Goal: Task Accomplishment & Management: Use online tool/utility

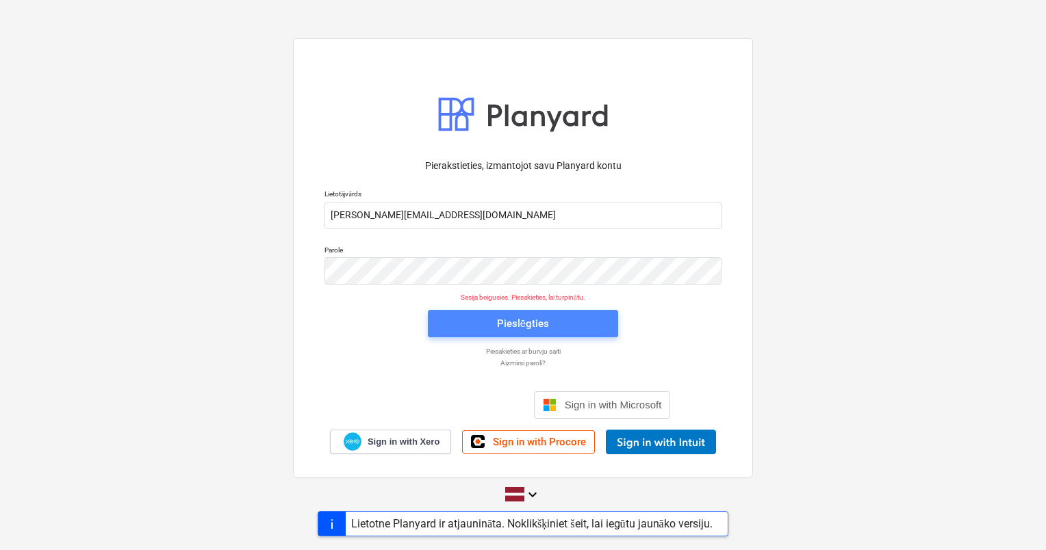
click at [480, 319] on span "Pieslēgties" at bounding box center [522, 324] width 157 height 18
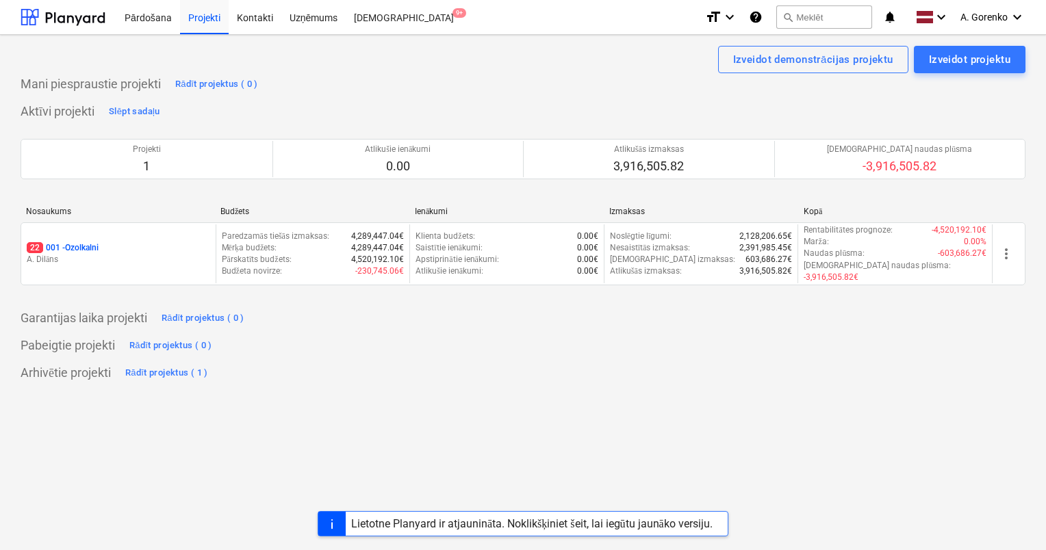
click at [197, 254] on p "A. Dilāns" at bounding box center [118, 260] width 183 height 12
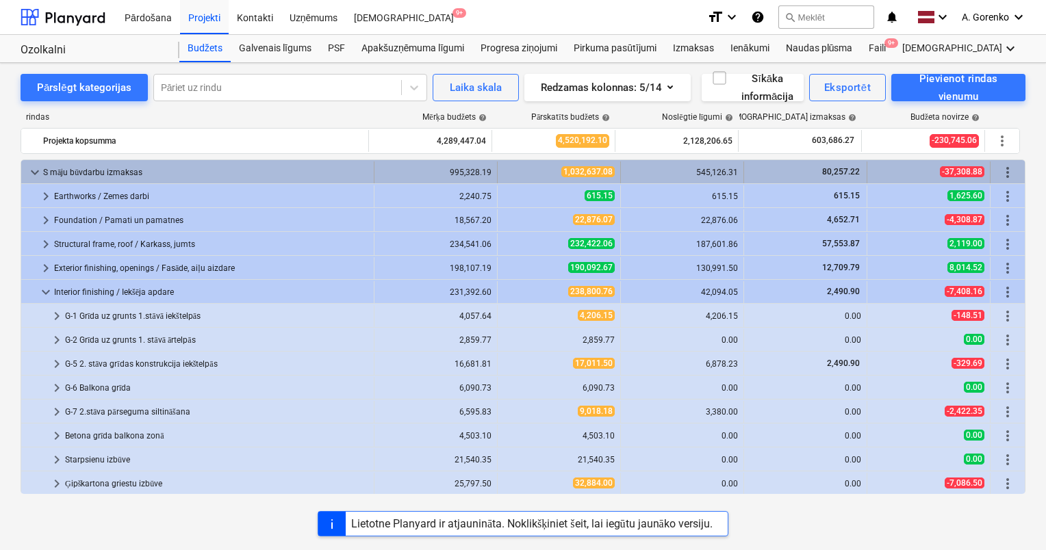
click at [140, 172] on div "S māju būvdarbu izmaksas" at bounding box center [205, 173] width 325 height 22
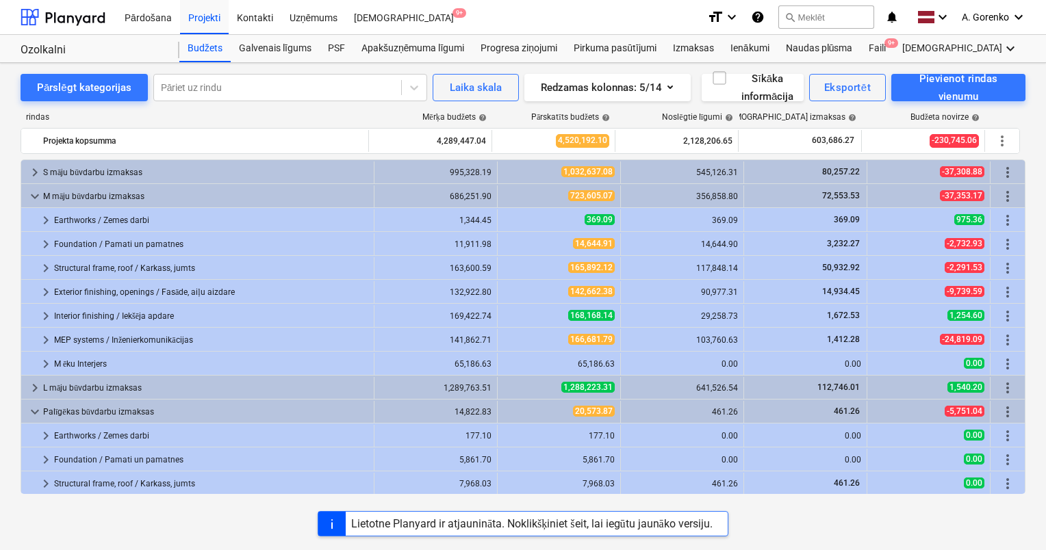
click at [140, 173] on div "S māju būvdarbu izmaksas" at bounding box center [205, 173] width 325 height 22
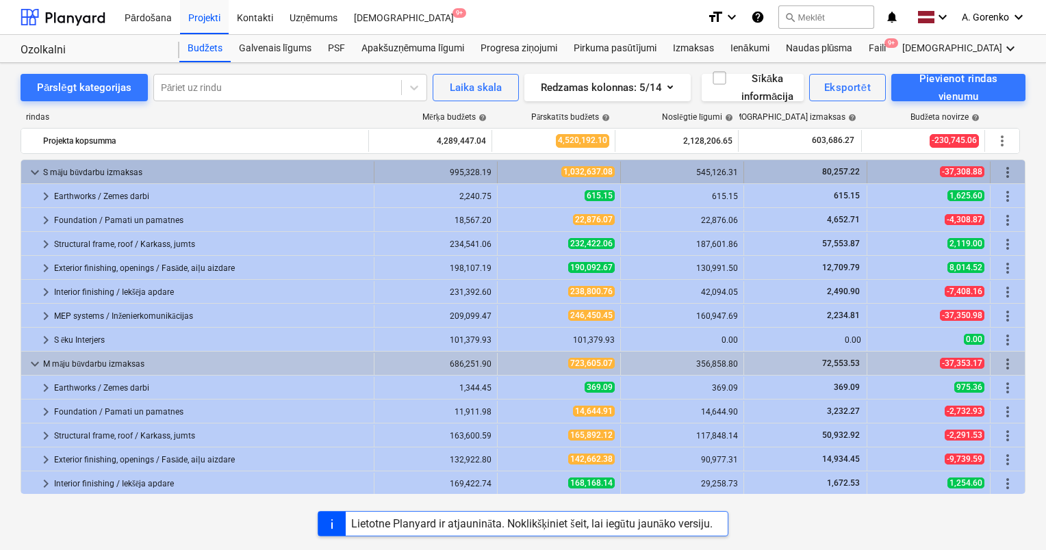
click at [138, 176] on div "S māju būvdarbu izmaksas" at bounding box center [205, 173] width 325 height 22
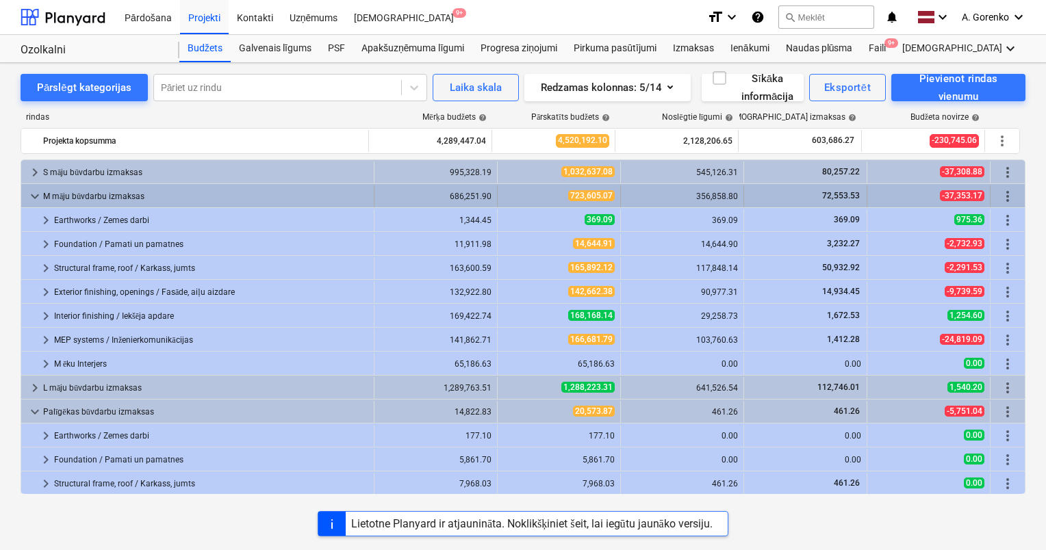
click at [139, 194] on div "M māju būvdarbu izmaksas" at bounding box center [205, 197] width 325 height 22
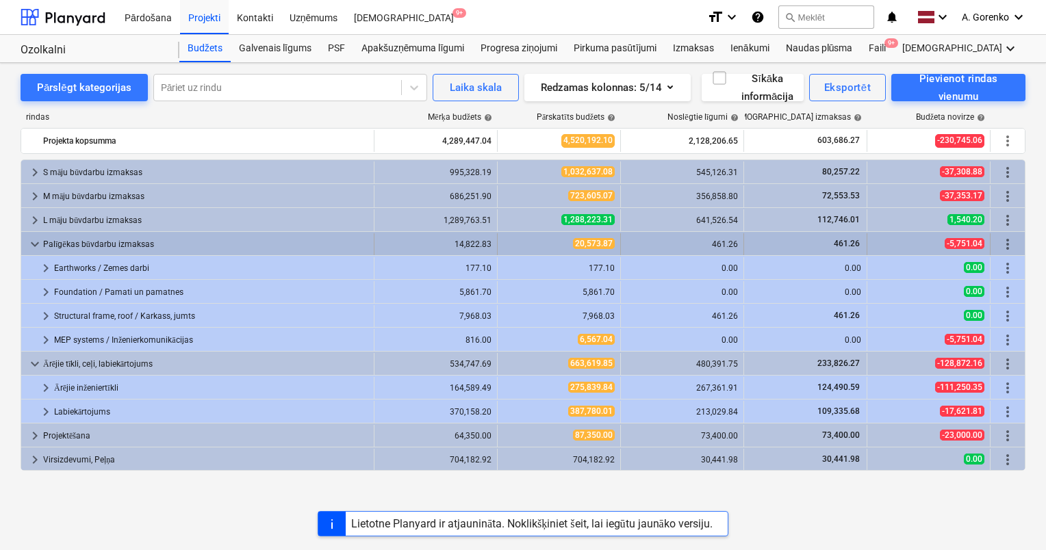
click at [123, 244] on div "Palīgēkas būvdarbu izmaksas" at bounding box center [205, 244] width 325 height 22
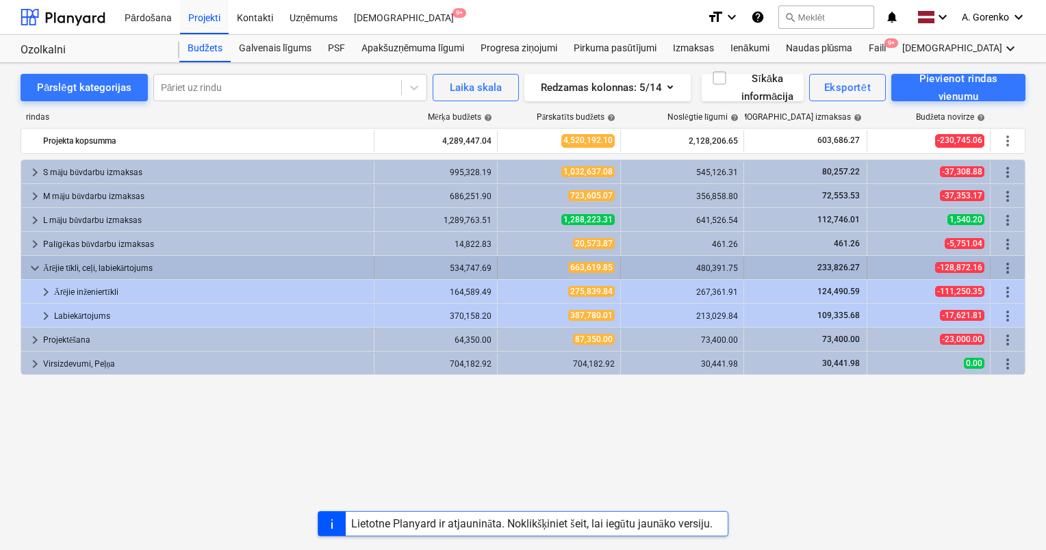
click at [125, 268] on div "Ārējie tīkli, ceļi, labiekārtojums" at bounding box center [205, 268] width 325 height 22
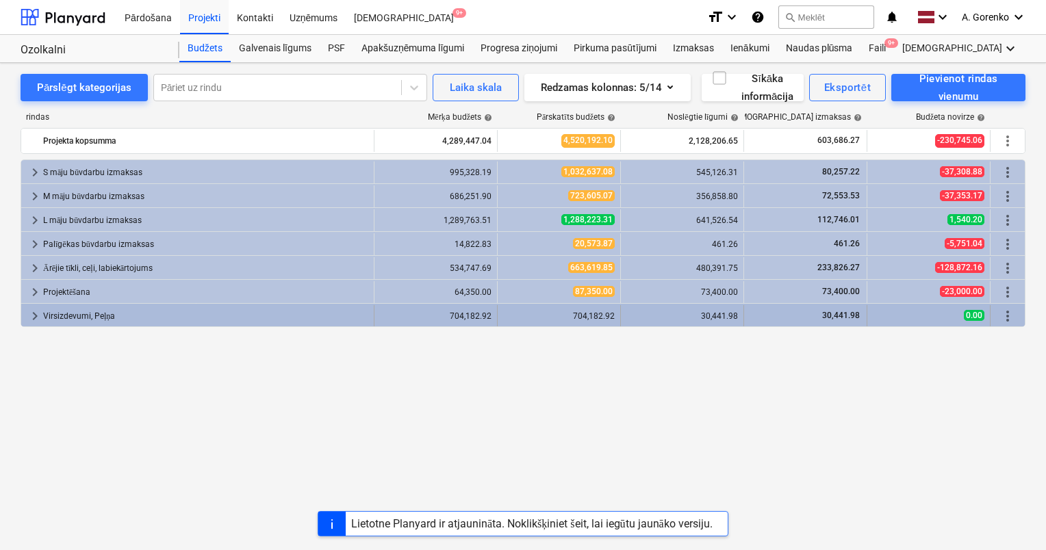
click at [109, 313] on div "Virsizdevumi, Peļņa" at bounding box center [205, 316] width 325 height 22
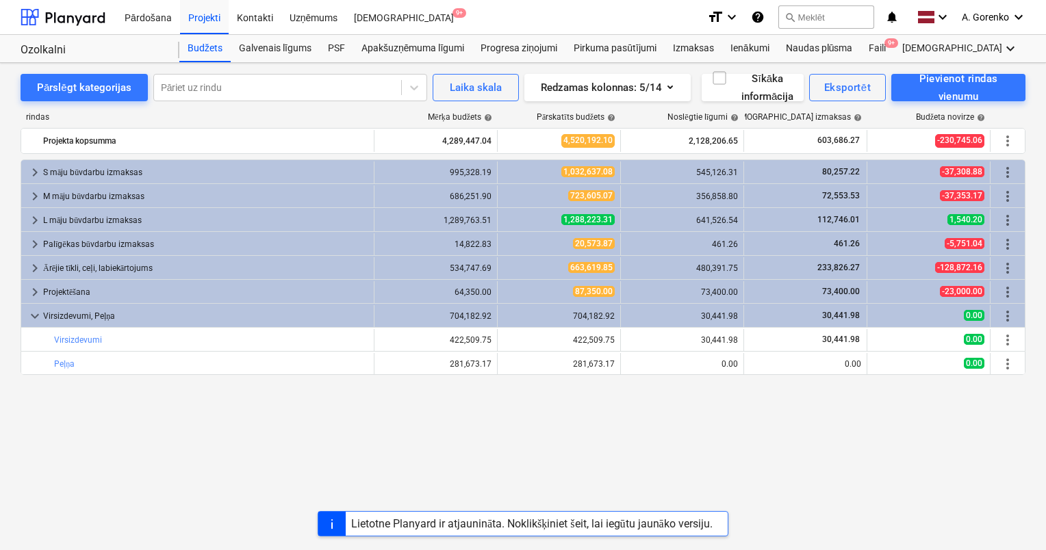
click at [109, 313] on div "Virsizdevumi, Peļņa" at bounding box center [205, 316] width 325 height 22
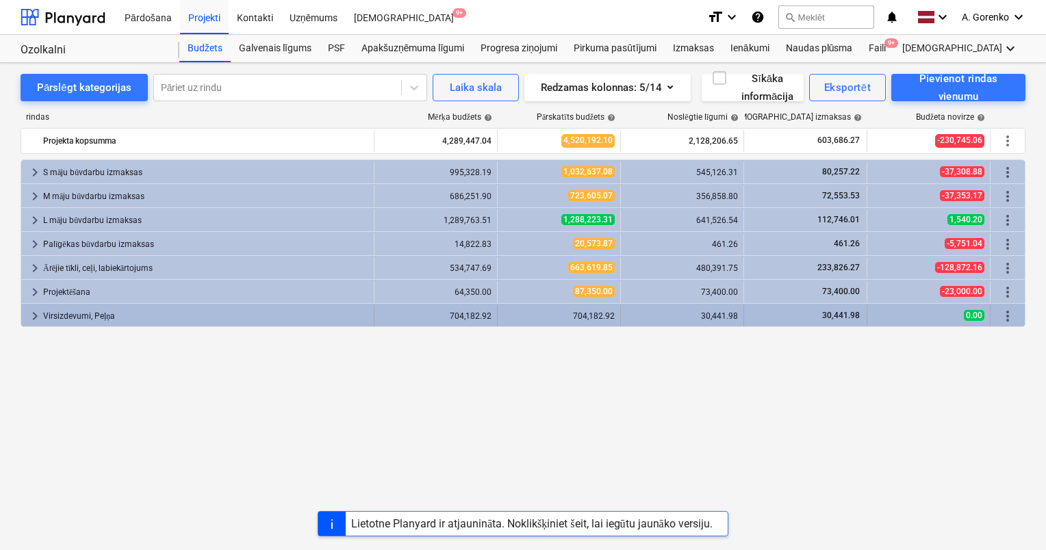
click at [109, 315] on div "Virsizdevumi, Peļņa" at bounding box center [205, 316] width 325 height 22
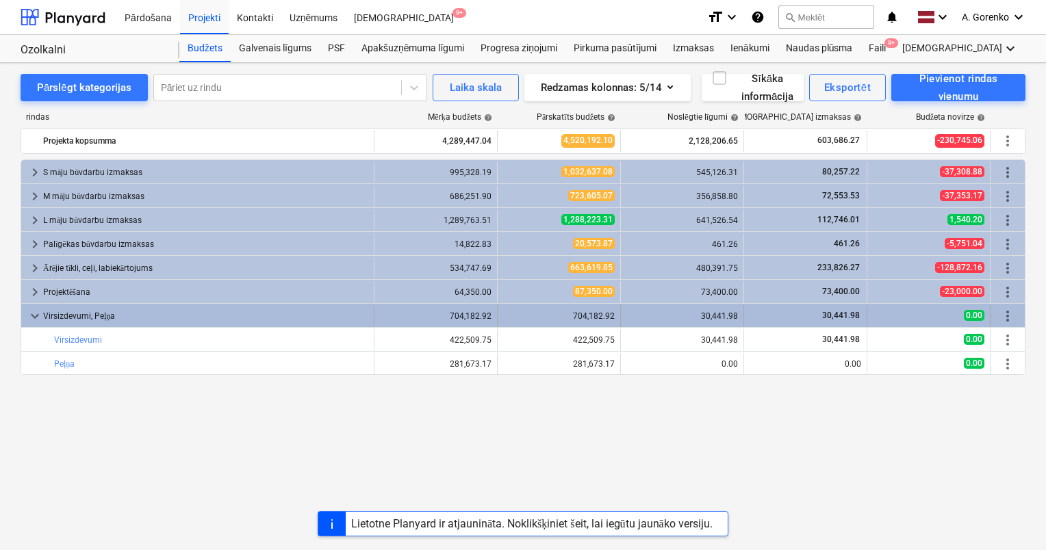
click at [116, 314] on div "Virsizdevumi, Peļņa" at bounding box center [205, 316] width 325 height 22
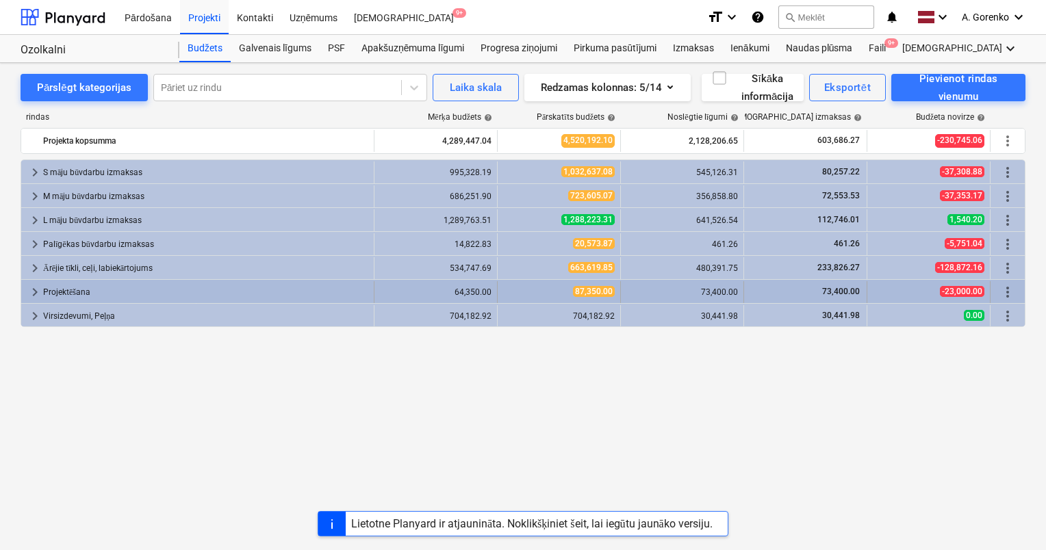
click at [111, 290] on div "Projektēšana" at bounding box center [205, 292] width 325 height 22
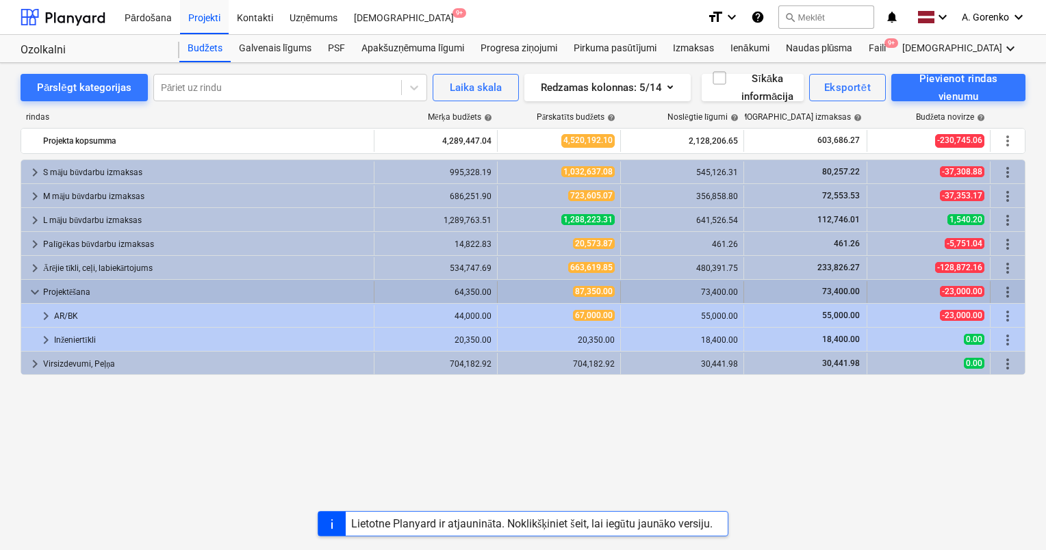
click at [115, 295] on div "Projektēšana" at bounding box center [205, 292] width 325 height 22
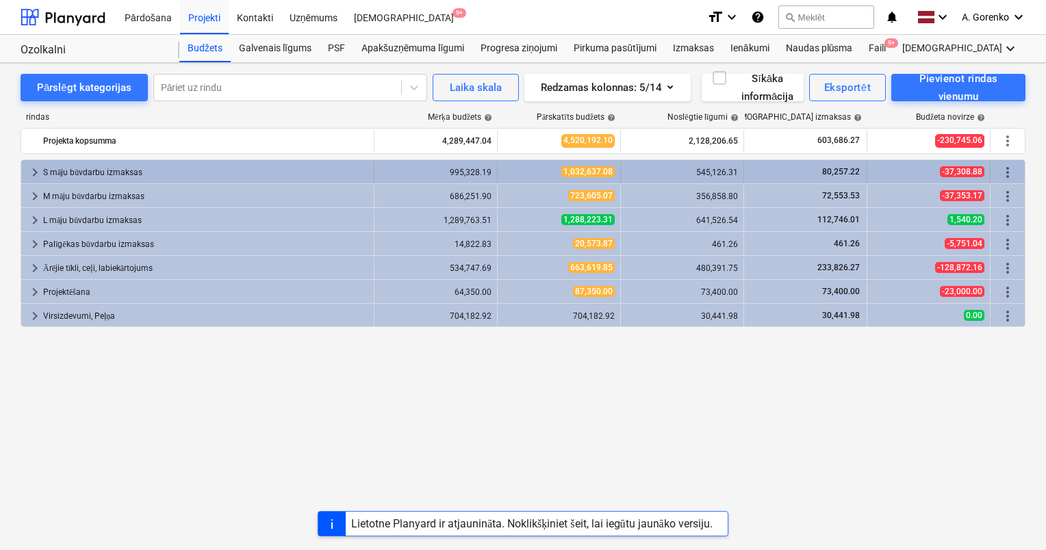
click at [110, 176] on div "S māju būvdarbu izmaksas" at bounding box center [205, 173] width 325 height 22
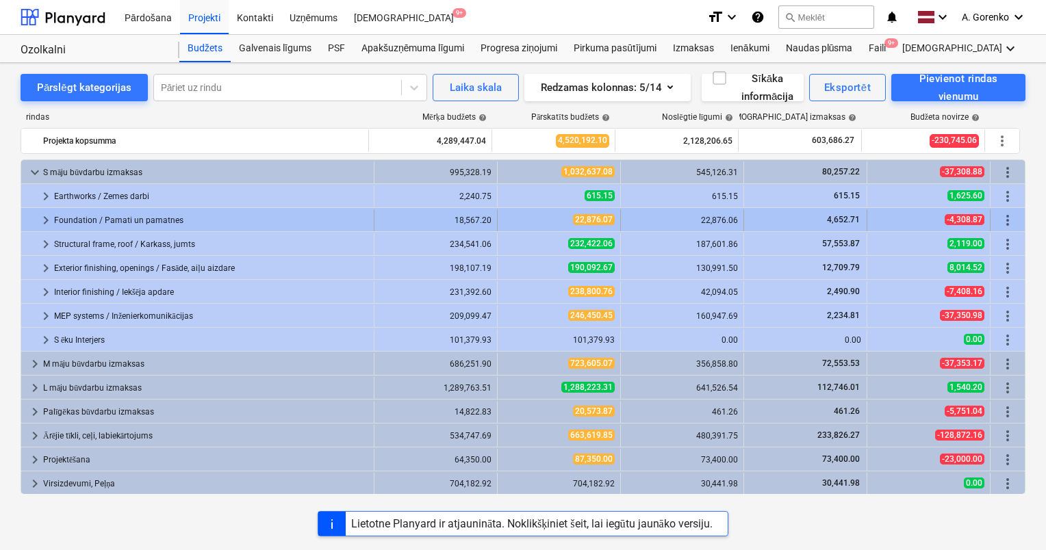
click at [101, 222] on div "Foundation / Pamati un pamatnes" at bounding box center [211, 220] width 314 height 22
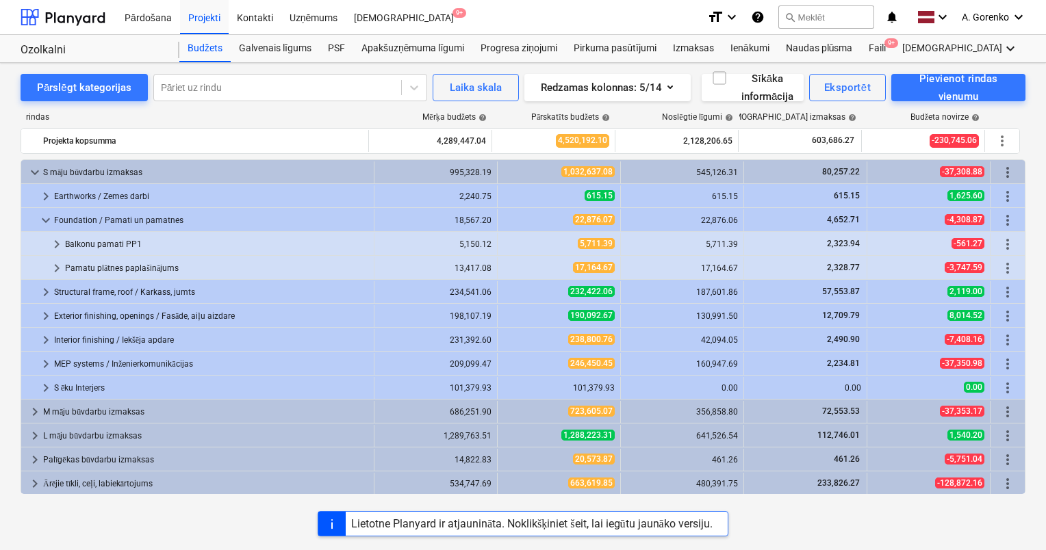
click at [101, 222] on div "Foundation / Pamati un pamatnes" at bounding box center [211, 220] width 314 height 22
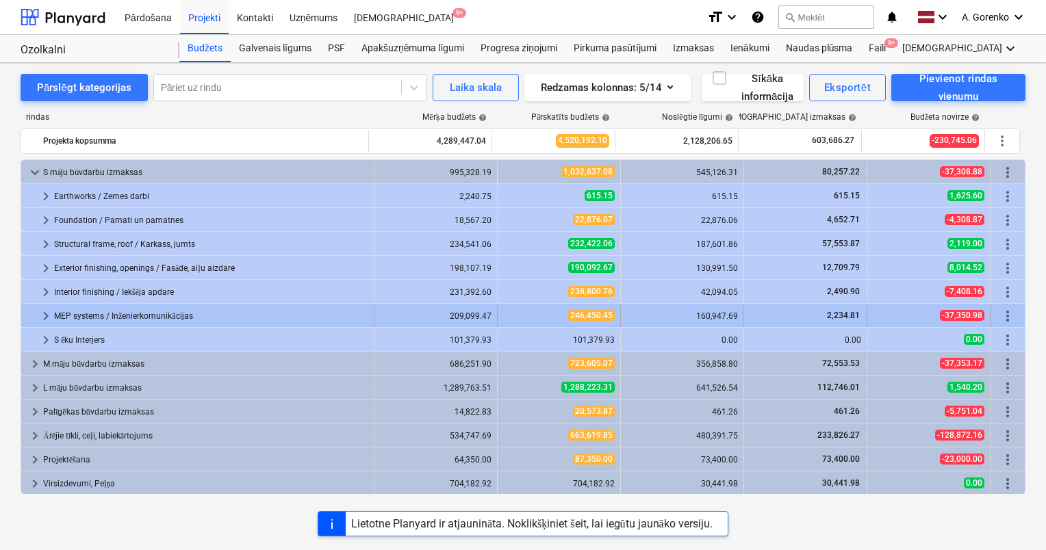
click at [129, 316] on div "MEP systems / Inženierkomunikācijas" at bounding box center [211, 316] width 314 height 22
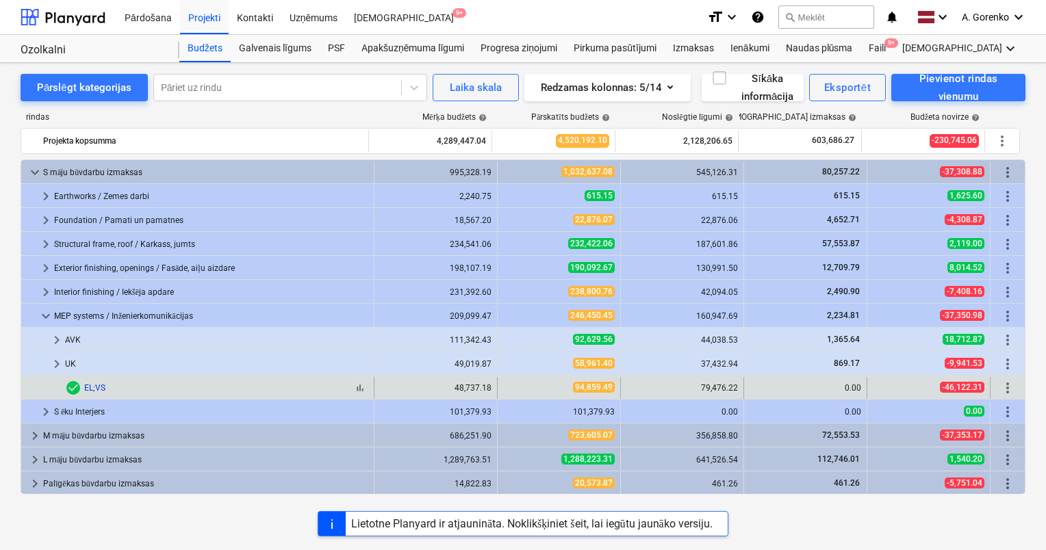
click at [101, 387] on link "EL;VS" at bounding box center [94, 388] width 21 height 10
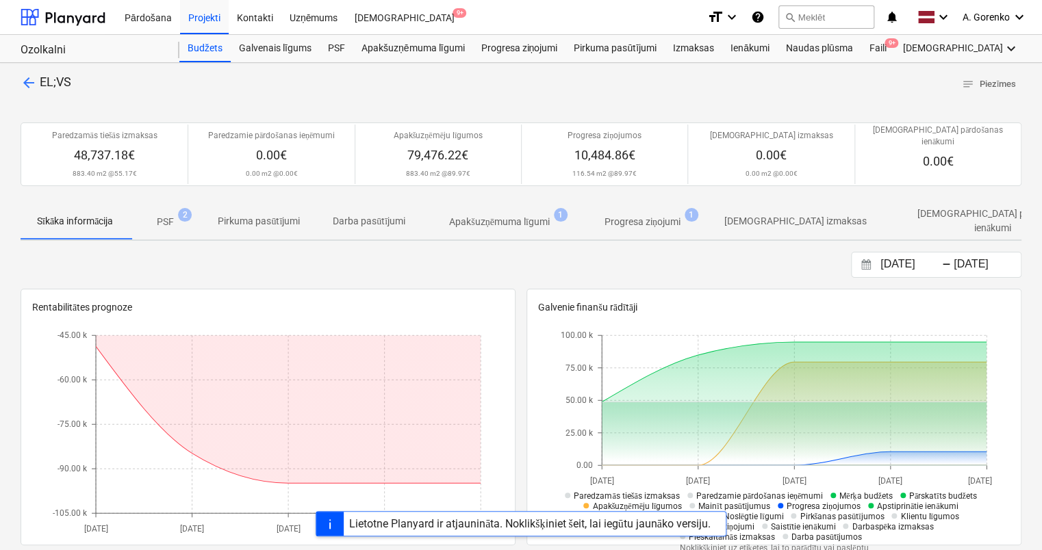
click at [32, 79] on span "arrow_back" at bounding box center [29, 83] width 16 height 16
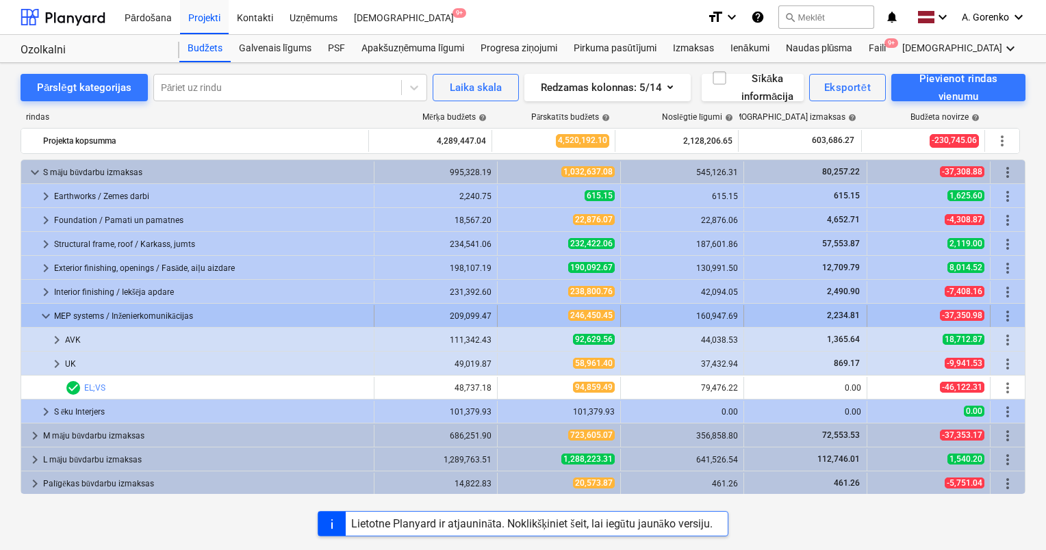
click at [87, 315] on div "MEP systems / Inženierkomunikācijas" at bounding box center [211, 316] width 314 height 22
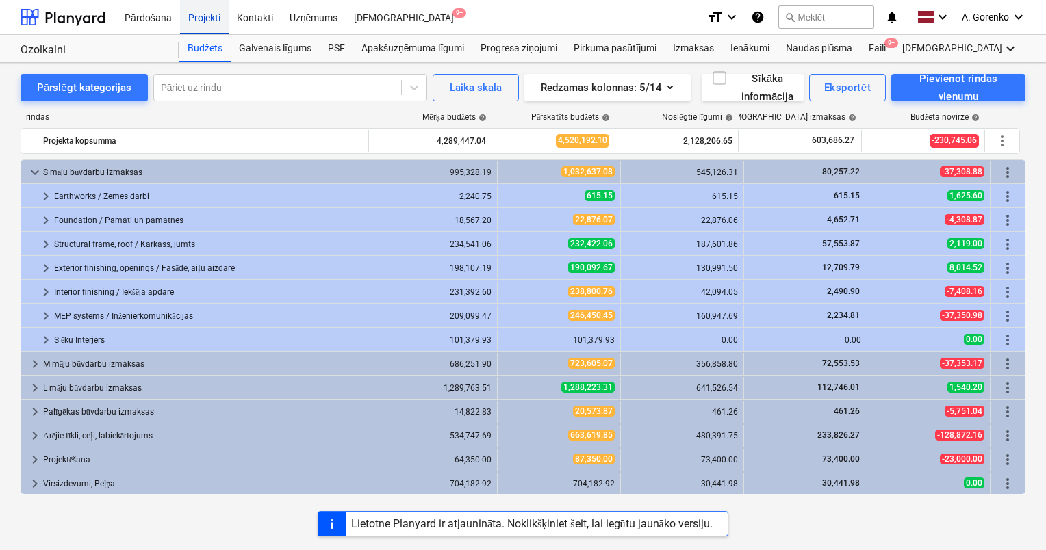
click at [200, 11] on div "Projekti" at bounding box center [204, 16] width 49 height 35
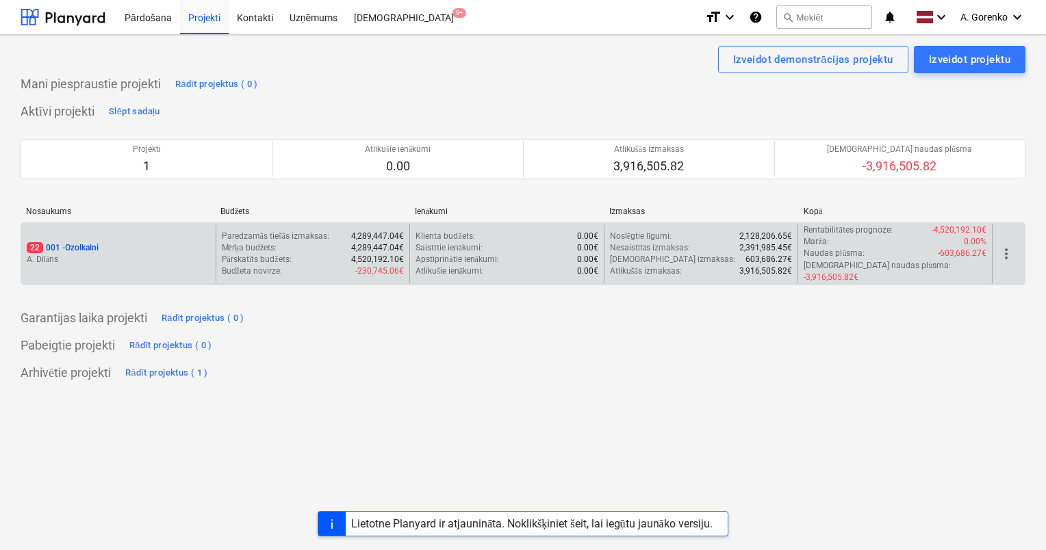
click at [167, 254] on p "A. Dilāns" at bounding box center [118, 260] width 183 height 12
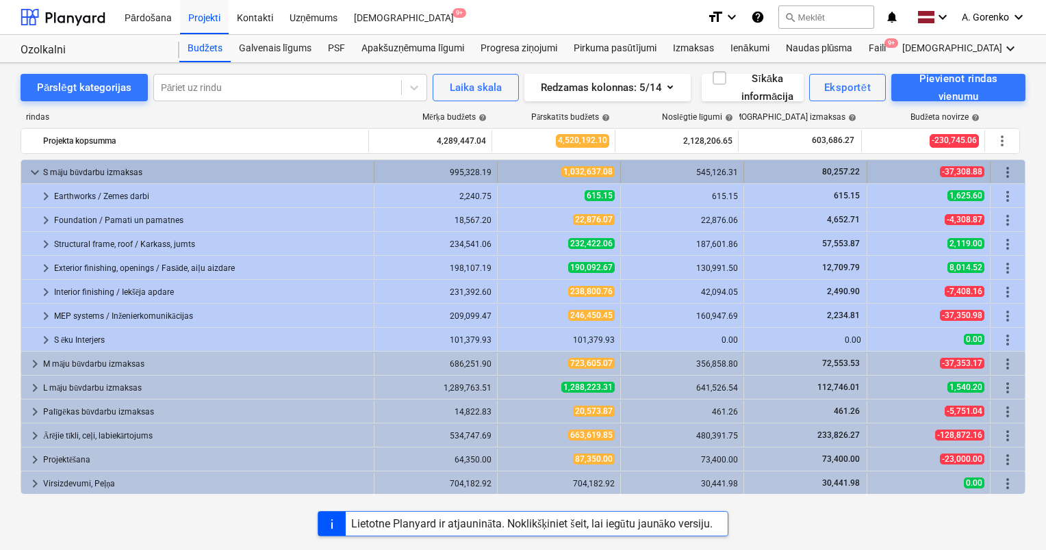
click at [41, 170] on span "keyboard_arrow_down" at bounding box center [35, 172] width 16 height 16
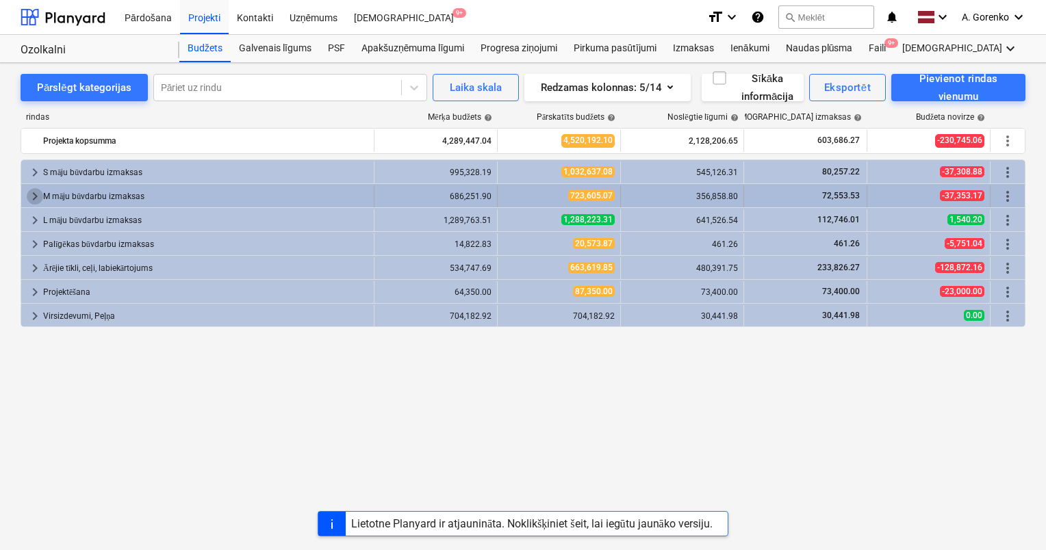
click at [36, 190] on span "keyboard_arrow_right" at bounding box center [35, 196] width 16 height 16
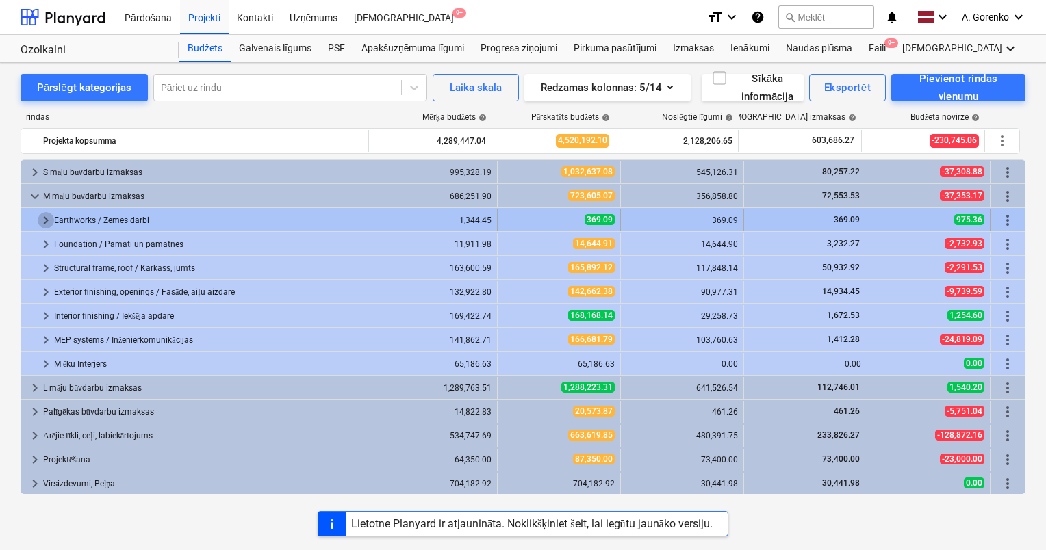
click at [40, 216] on span "keyboard_arrow_right" at bounding box center [46, 220] width 16 height 16
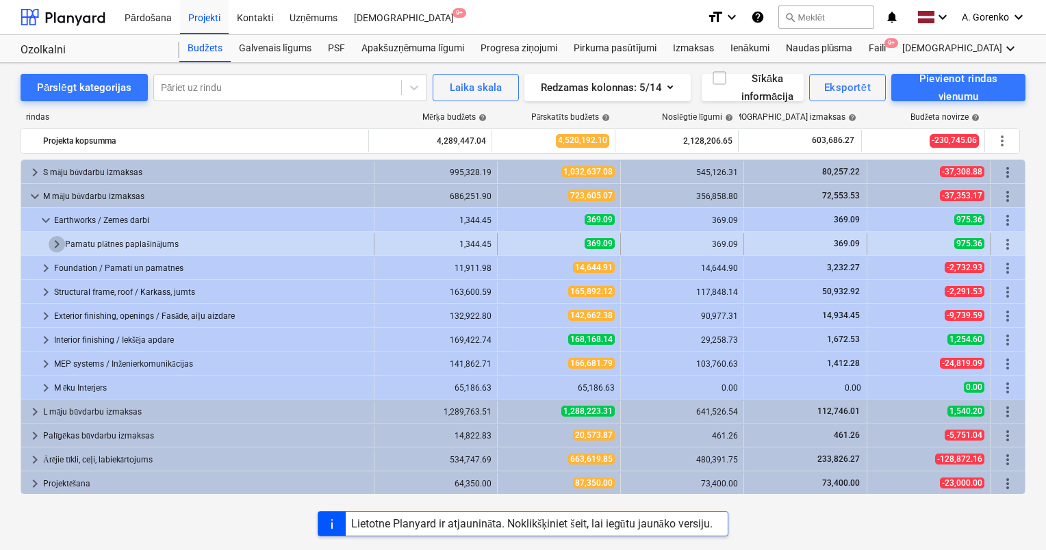
click at [52, 250] on span "keyboard_arrow_right" at bounding box center [57, 244] width 16 height 16
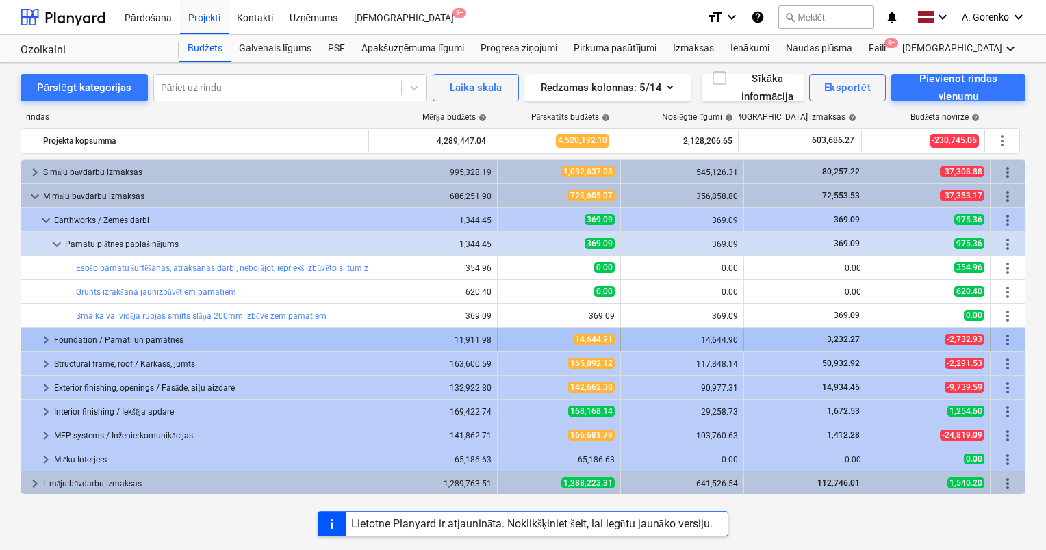
drag, startPoint x: 43, startPoint y: 320, endPoint x: 44, endPoint y: 328, distance: 7.6
click at [44, 328] on div "keyboard_arrow_right S māju būvdarbu izmaksas 995,328.19 1,032,637.08 545,126.3…" at bounding box center [523, 374] width 1005 height 431
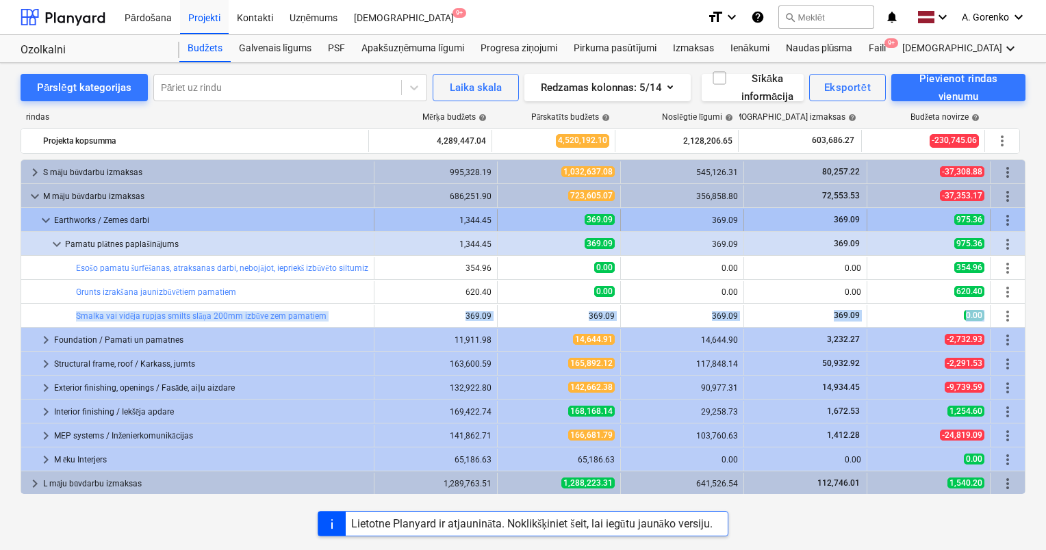
drag, startPoint x: 44, startPoint y: 328, endPoint x: 45, endPoint y: 218, distance: 109.5
click at [45, 218] on span "keyboard_arrow_down" at bounding box center [46, 220] width 16 height 16
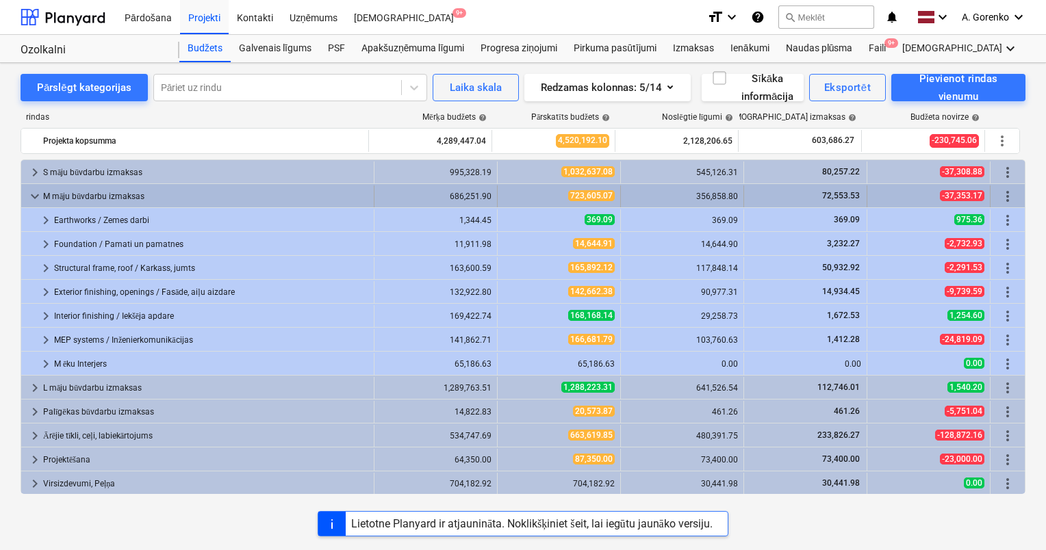
click at [36, 200] on span "keyboard_arrow_down" at bounding box center [35, 196] width 16 height 16
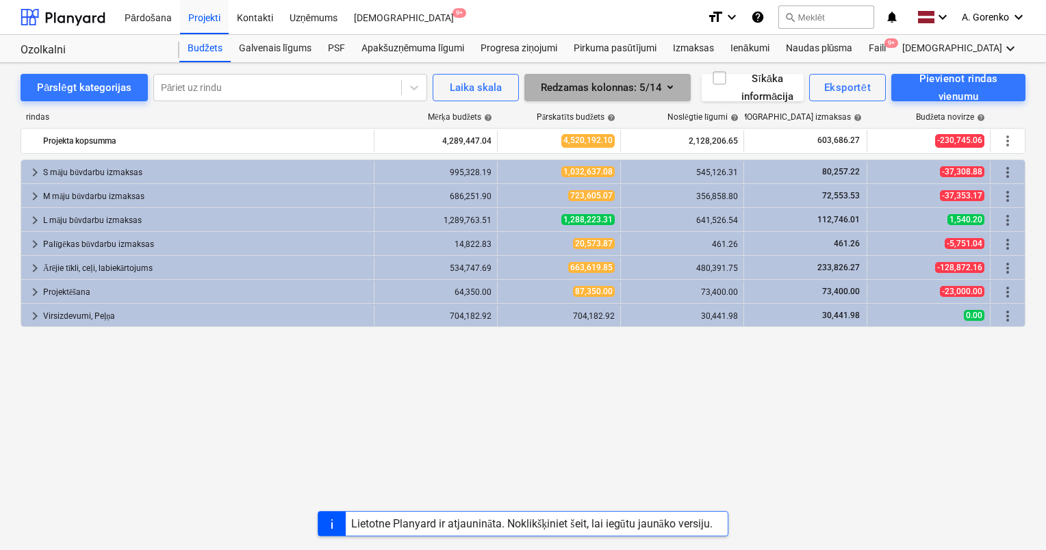
click at [669, 90] on icon "button" at bounding box center [670, 87] width 16 height 16
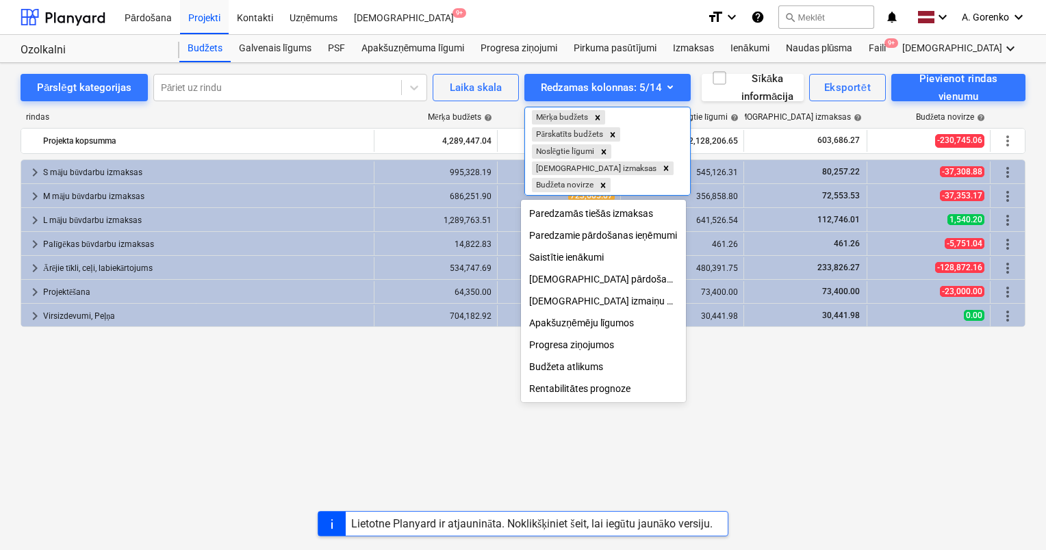
click at [669, 90] on div at bounding box center [523, 275] width 1046 height 550
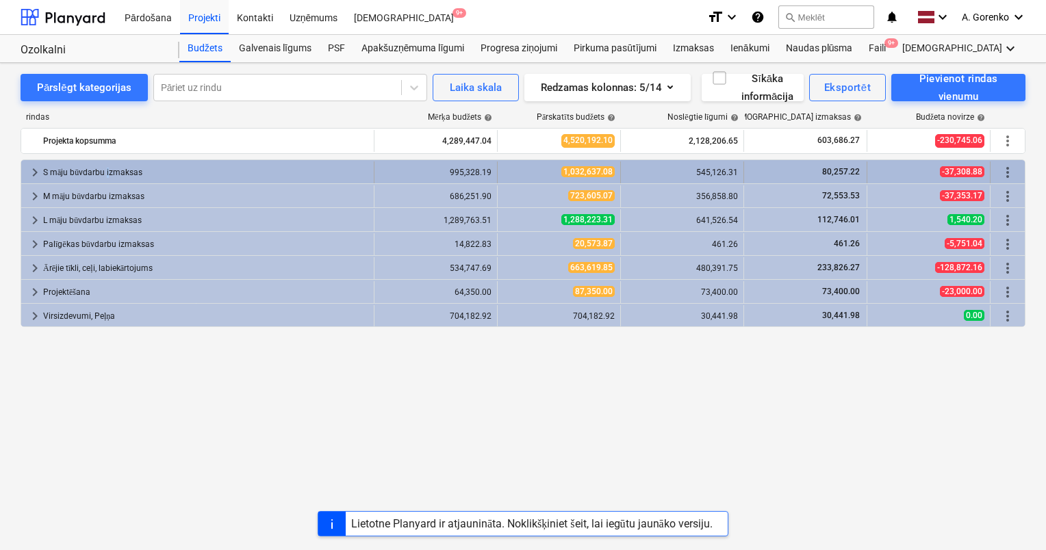
click at [105, 177] on div "S māju būvdarbu izmaksas" at bounding box center [205, 173] width 325 height 22
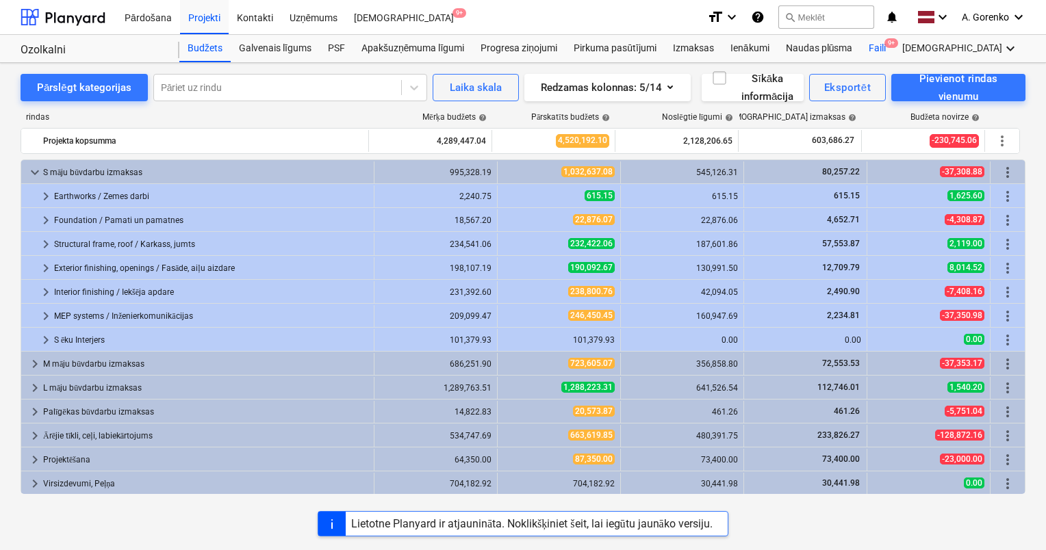
click at [878, 46] on div "Faili 9+" at bounding box center [877, 48] width 34 height 27
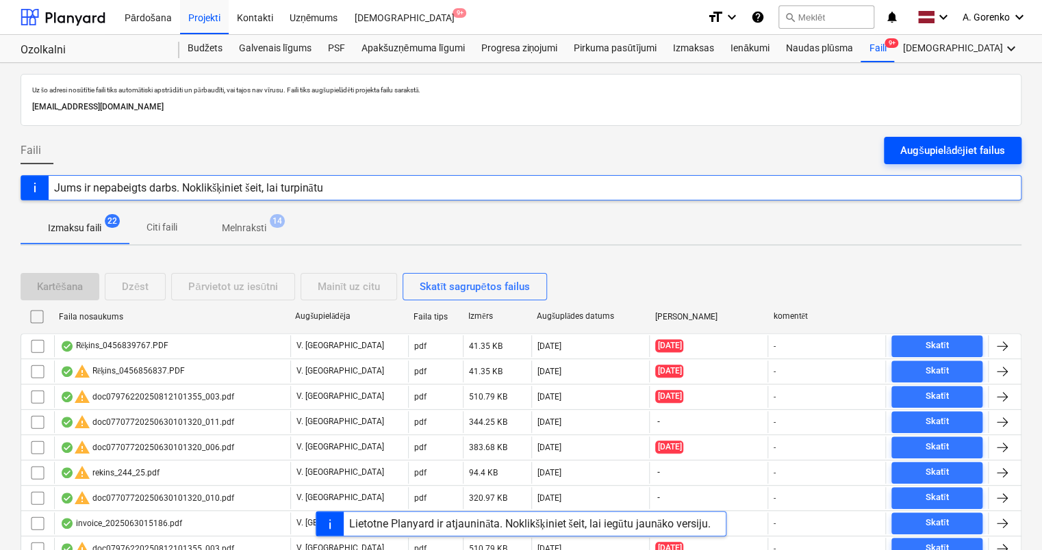
click at [953, 155] on div "Augšupielādējiet failus" at bounding box center [952, 151] width 105 height 18
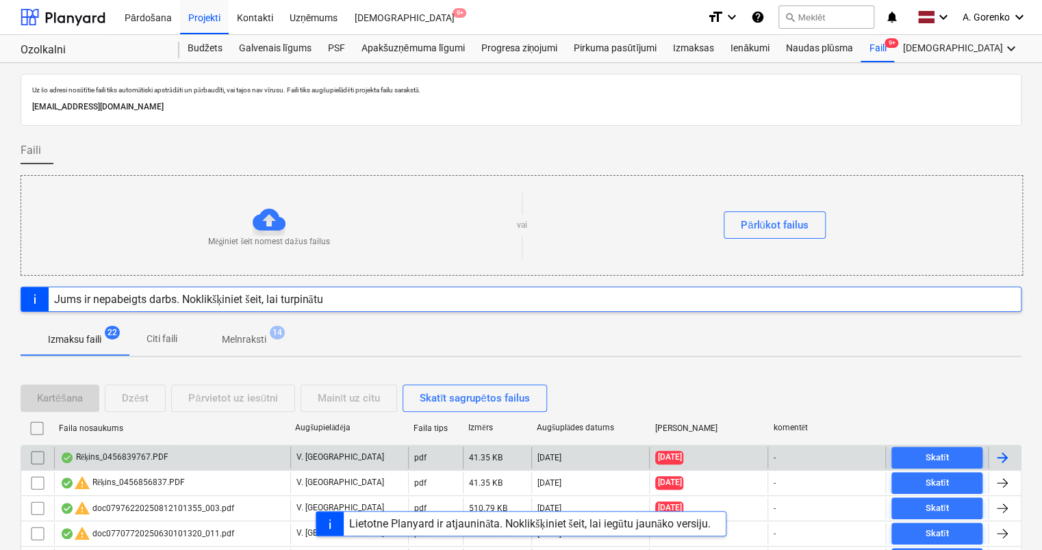
click at [120, 459] on div "Rēķins_0456839767.PDF" at bounding box center [114, 457] width 108 height 11
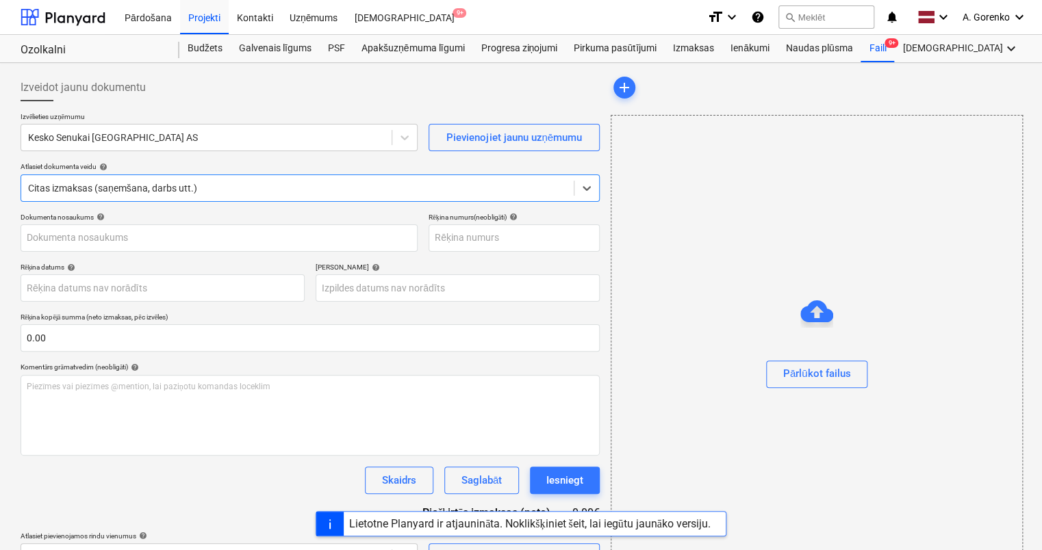
type input "456839767"
type input "[DATE]"
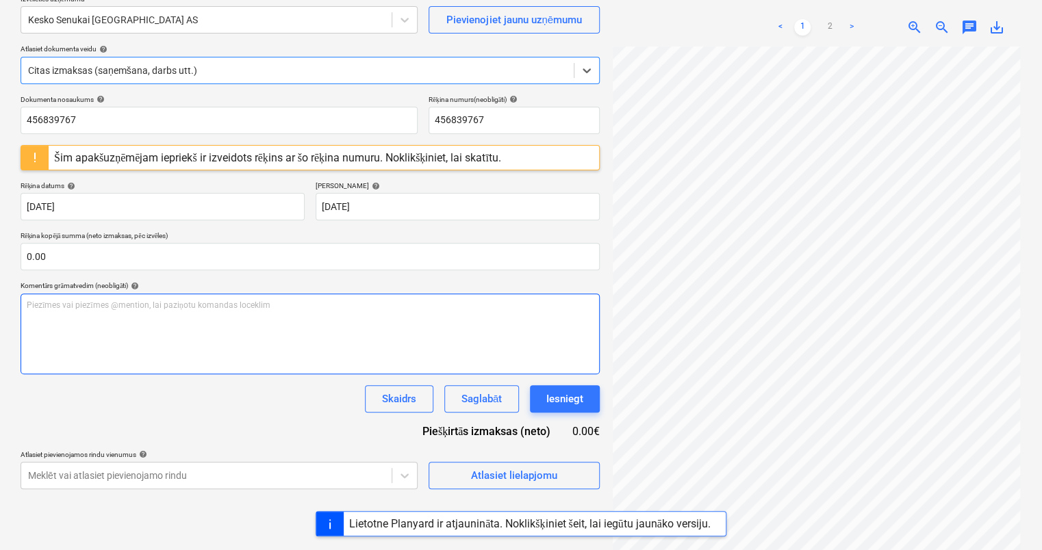
scroll to position [137, 0]
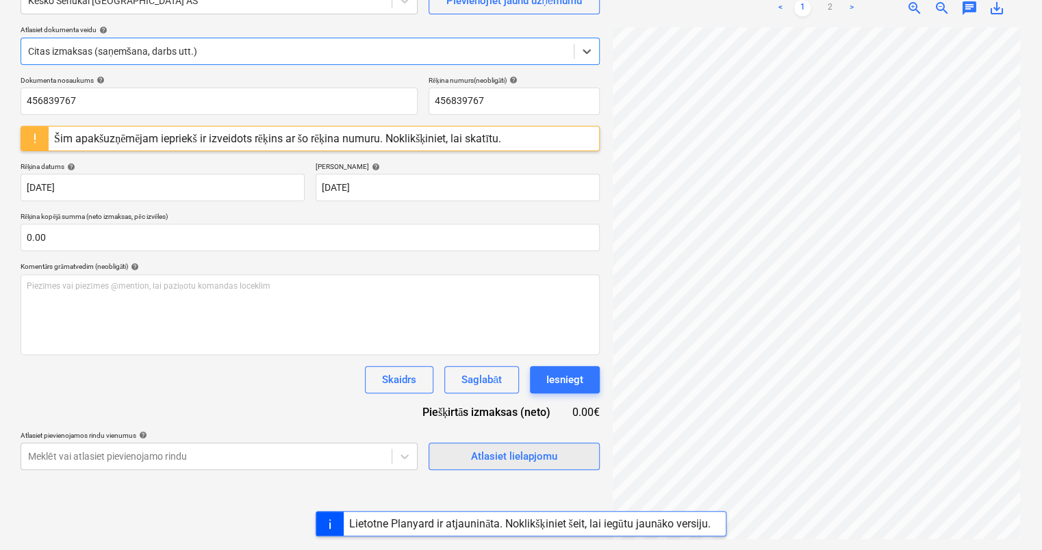
click at [485, 456] on div "Atlasiet lielapjomu" at bounding box center [514, 457] width 86 height 18
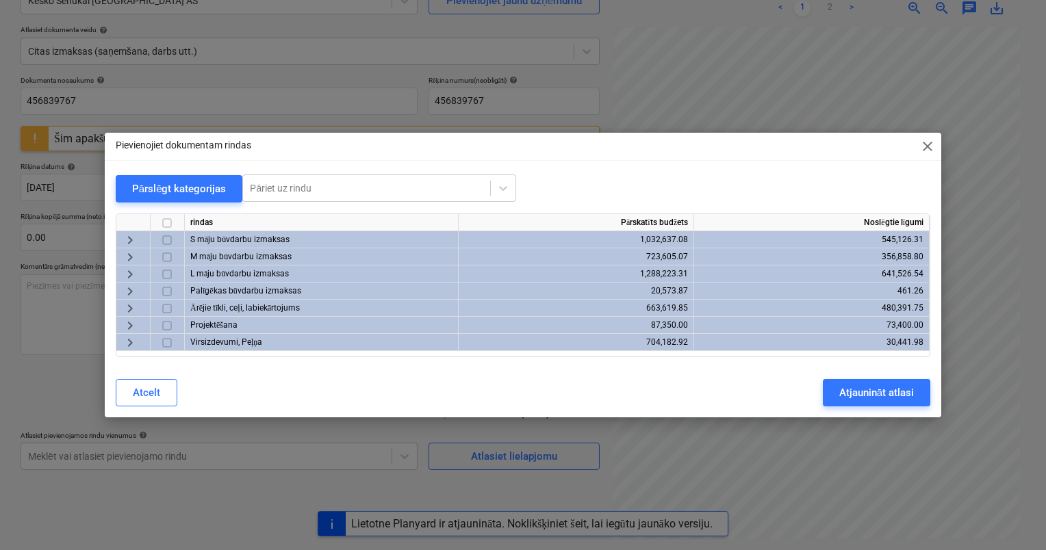
click at [919, 144] on span "close" at bounding box center [927, 146] width 16 height 16
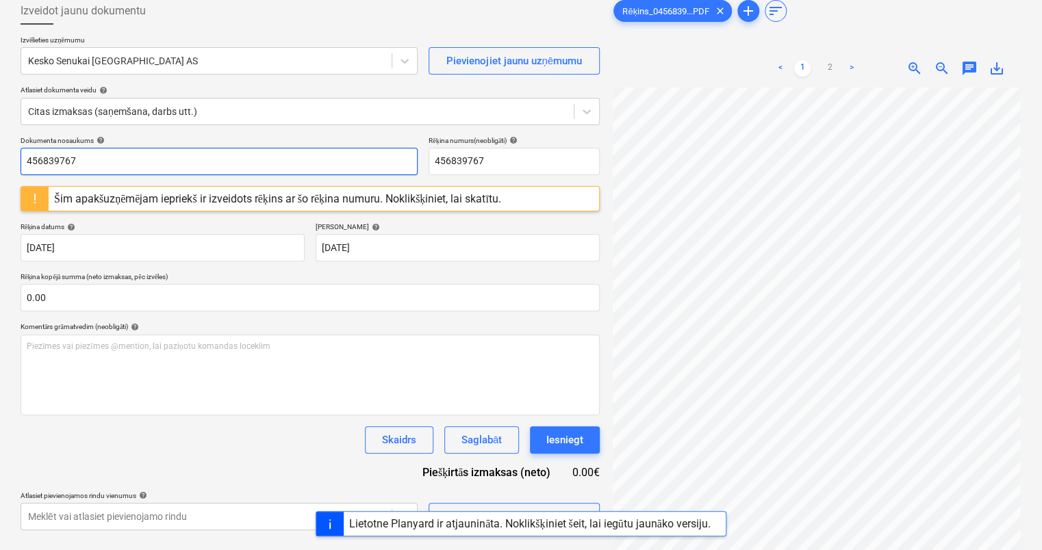
scroll to position [0, 0]
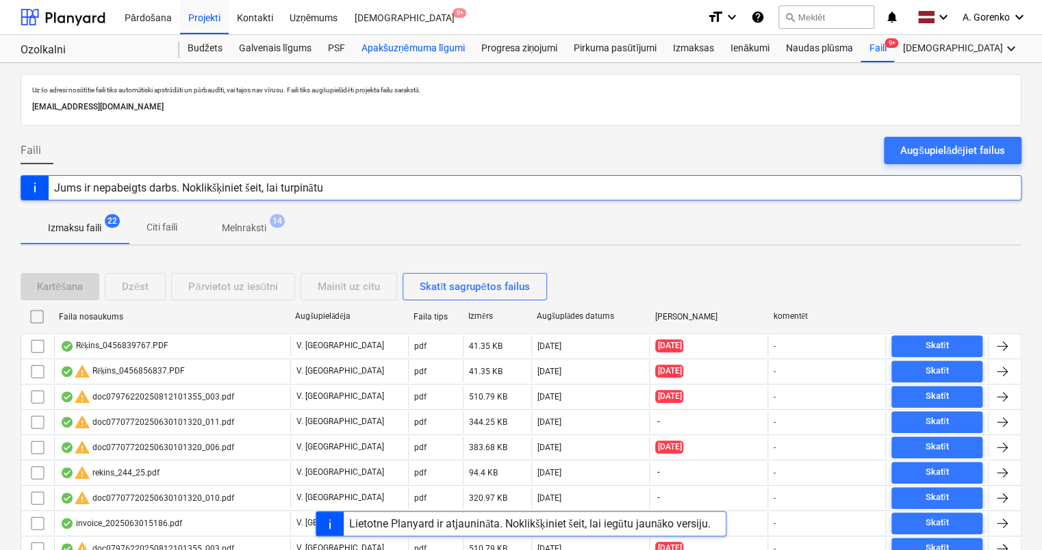
click at [442, 51] on div "Apakšuzņēmuma līgumi" at bounding box center [412, 48] width 119 height 27
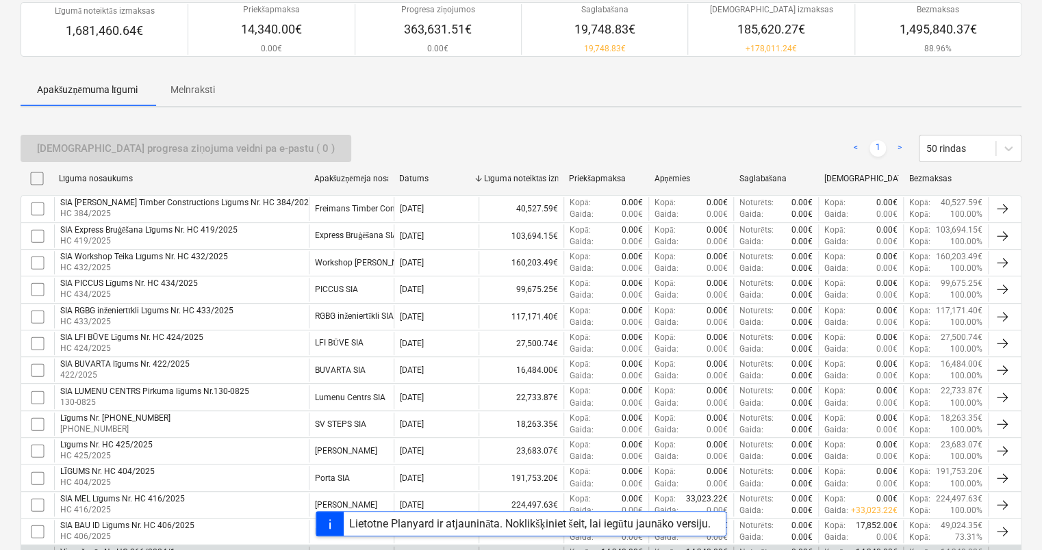
scroll to position [383, 0]
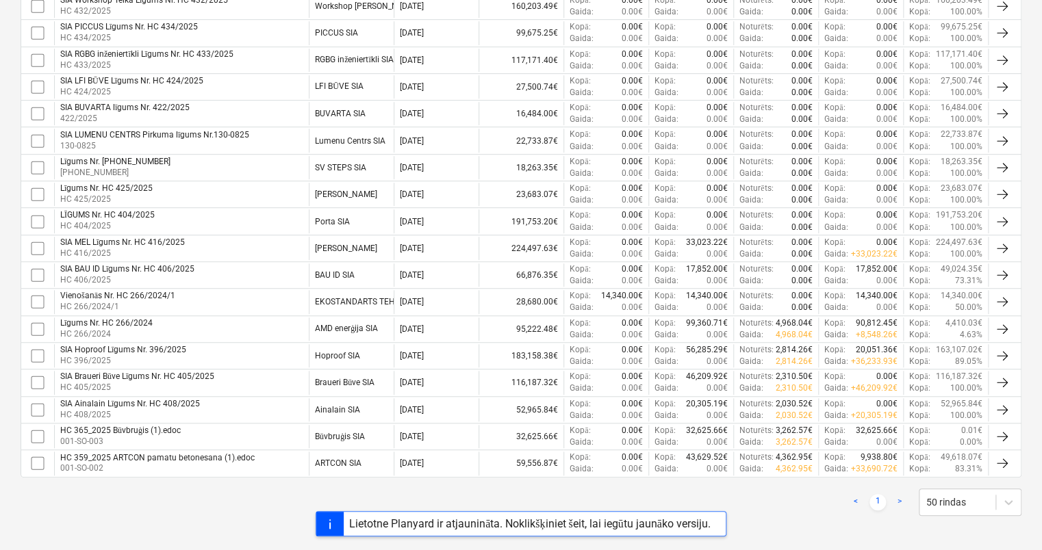
click at [159, 383] on p "HC 405/2025" at bounding box center [137, 388] width 154 height 12
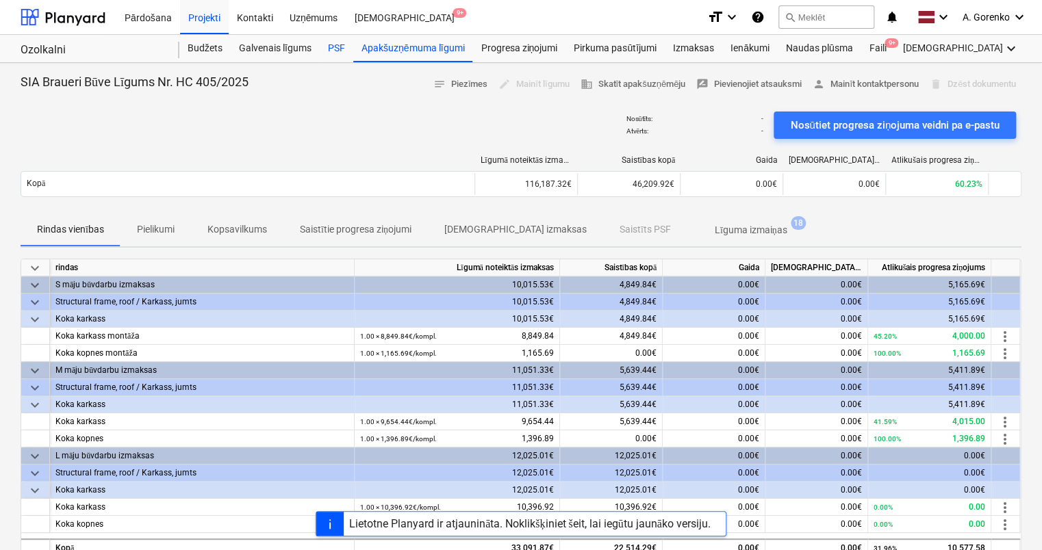
click at [336, 53] on div "PSF" at bounding box center [337, 48] width 34 height 27
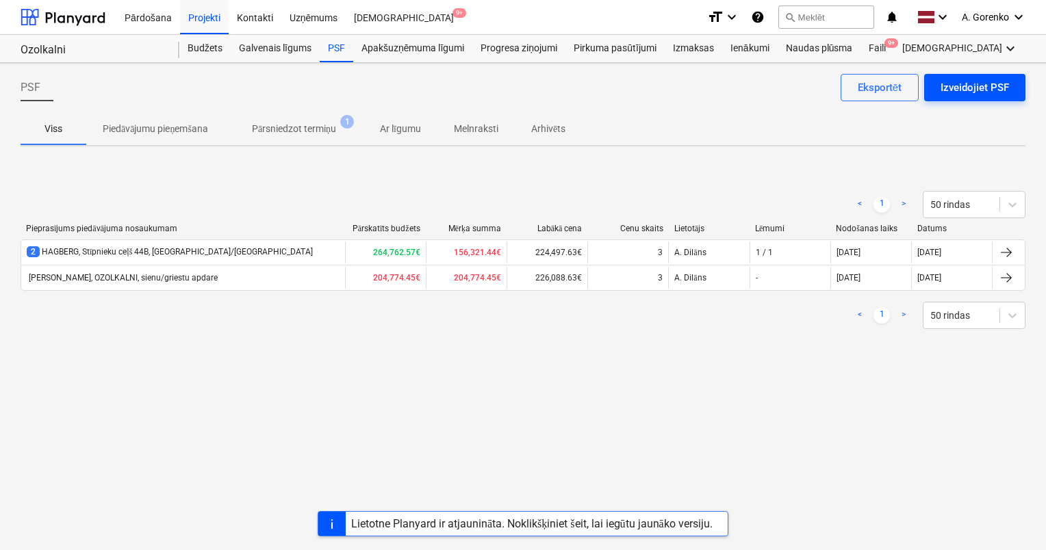
click at [980, 90] on div "Izveidojiet PSF" at bounding box center [975, 88] width 68 height 18
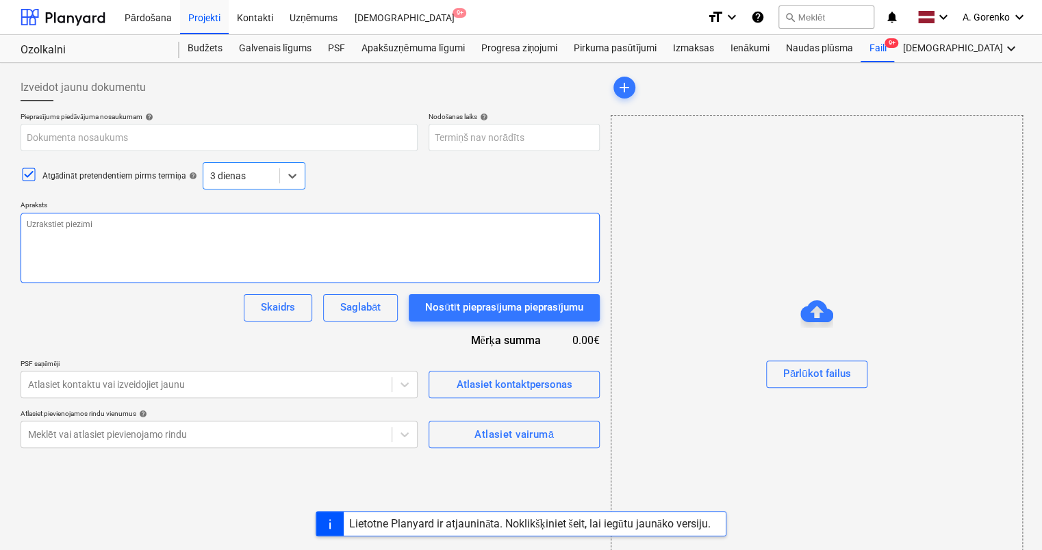
scroll to position [38, 0]
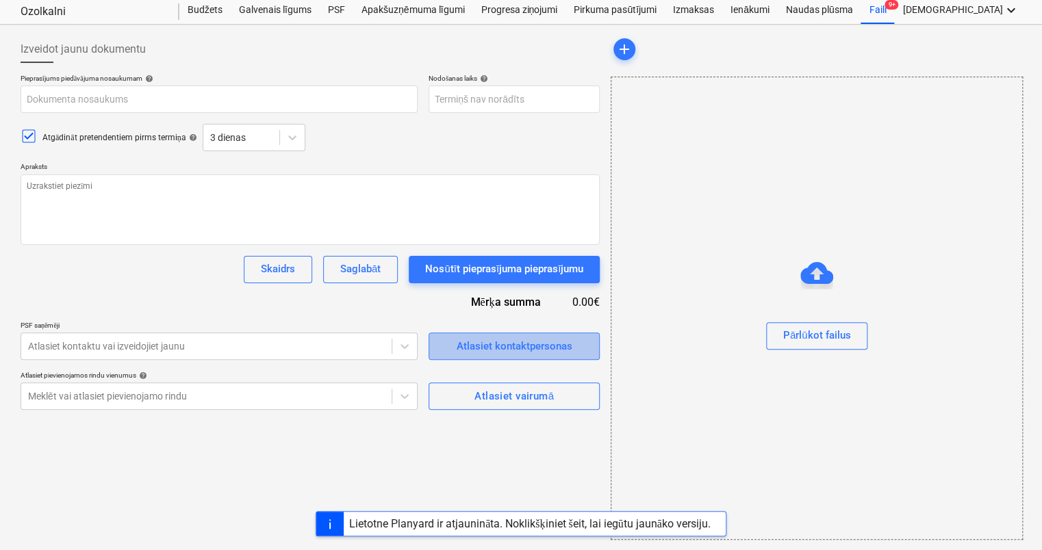
click at [464, 344] on div "Atlasiet kontaktpersonas" at bounding box center [515, 346] width 116 height 18
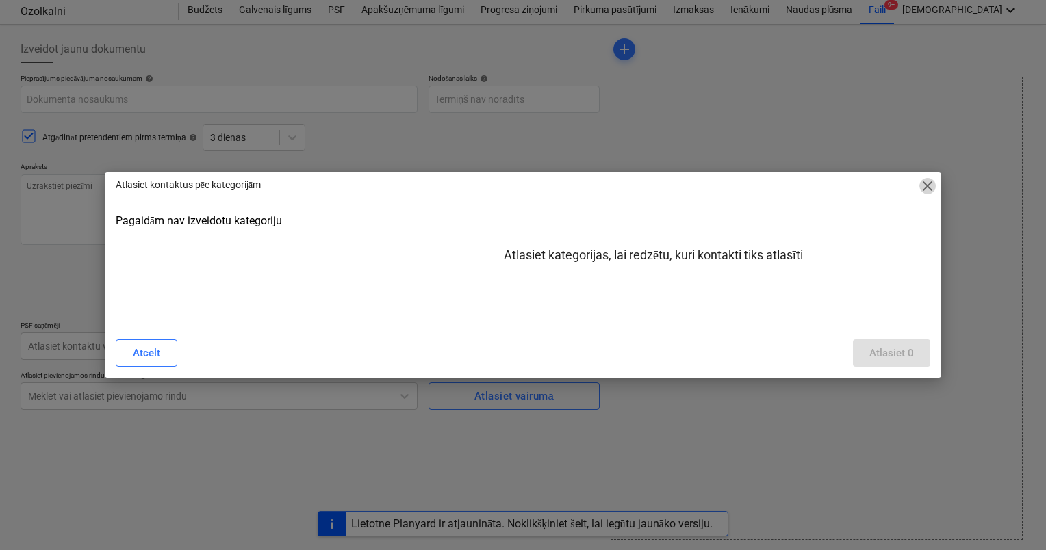
click at [923, 187] on span "close" at bounding box center [927, 186] width 16 height 16
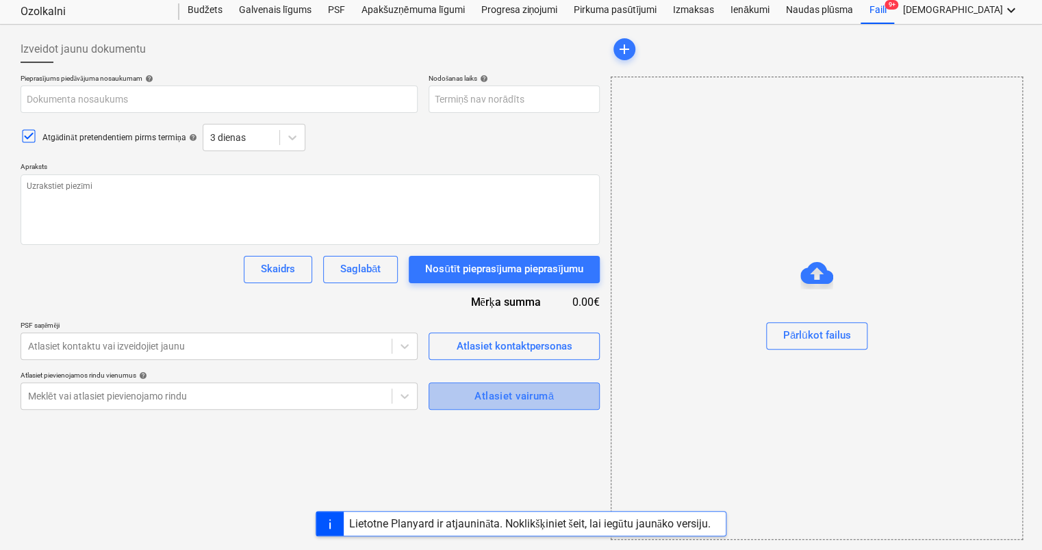
click at [526, 396] on div "Atlasiet vairumā" at bounding box center [513, 396] width 79 height 18
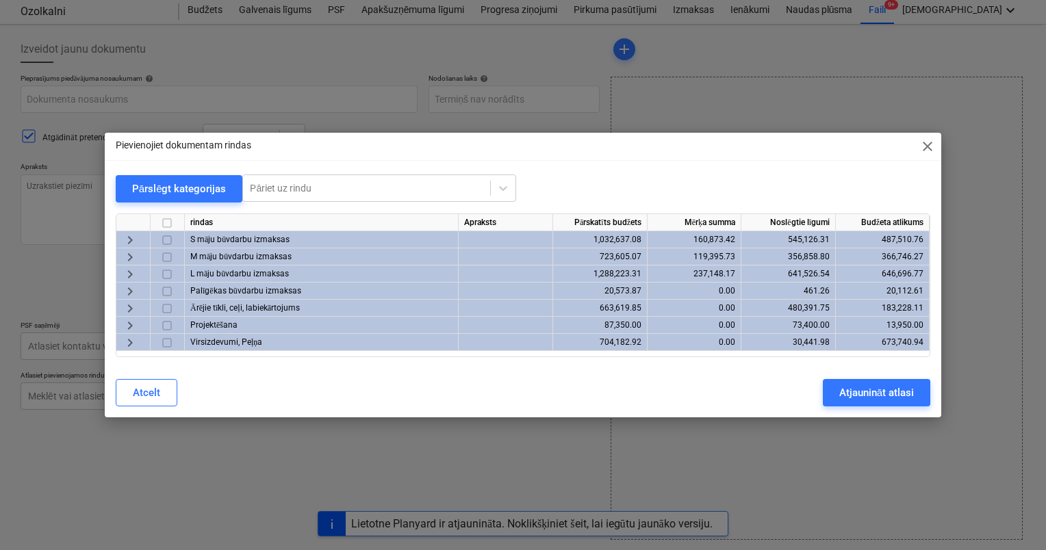
click at [925, 148] on span "close" at bounding box center [927, 146] width 16 height 16
type textarea "x"
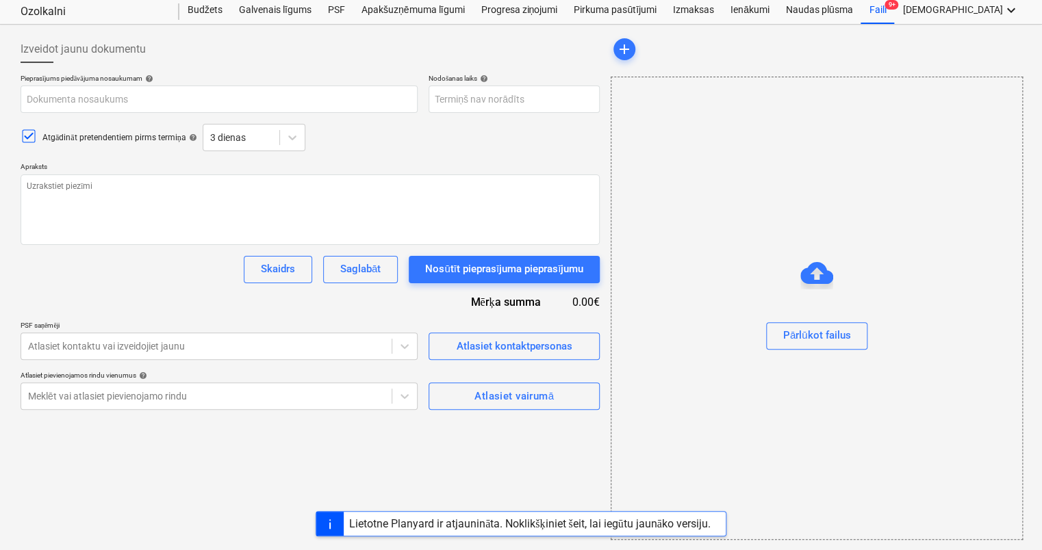
click at [342, 12] on div "PSF" at bounding box center [337, 10] width 34 height 27
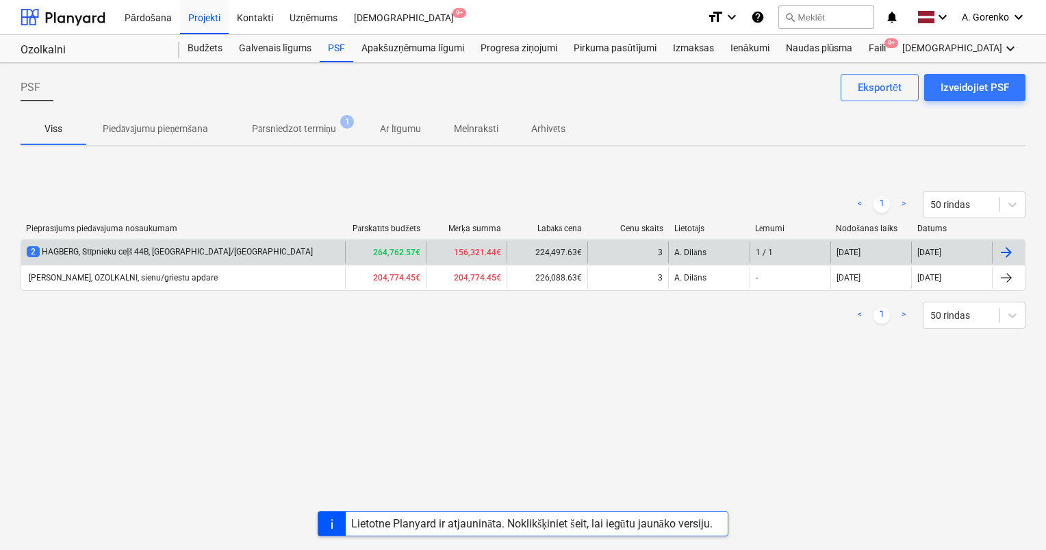
click at [123, 252] on div "2 HAGBERG, Stīpnieku ceļš 44B, [GEOGRAPHIC_DATA]/[GEOGRAPHIC_DATA]" at bounding box center [170, 252] width 286 height 12
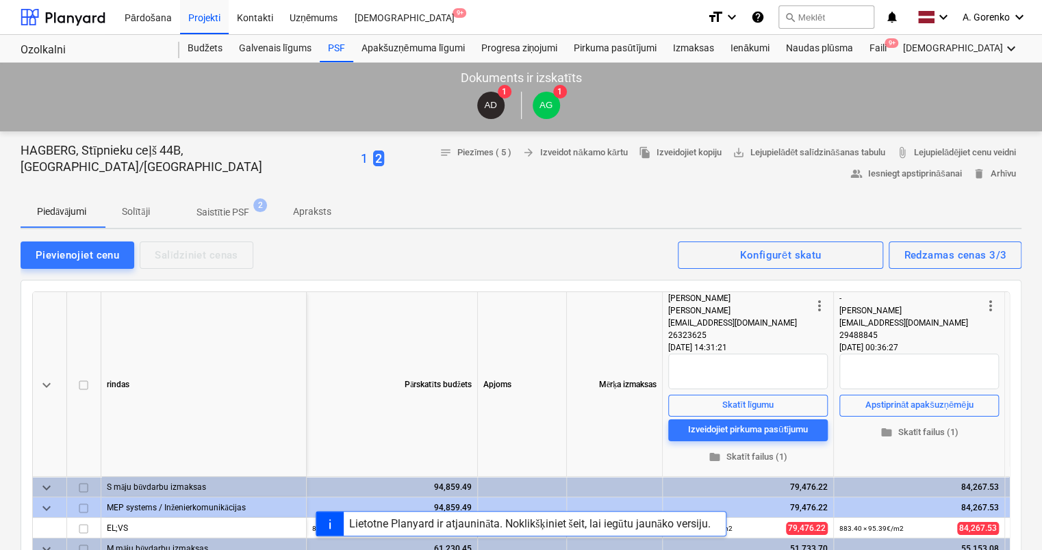
click at [225, 159] on div "HAGBERG, Stīpnieku ceļš 44B, [GEOGRAPHIC_DATA]/VS 1 2" at bounding box center [202, 158] width 363 height 33
click at [361, 156] on p "1" at bounding box center [364, 159] width 7 height 16
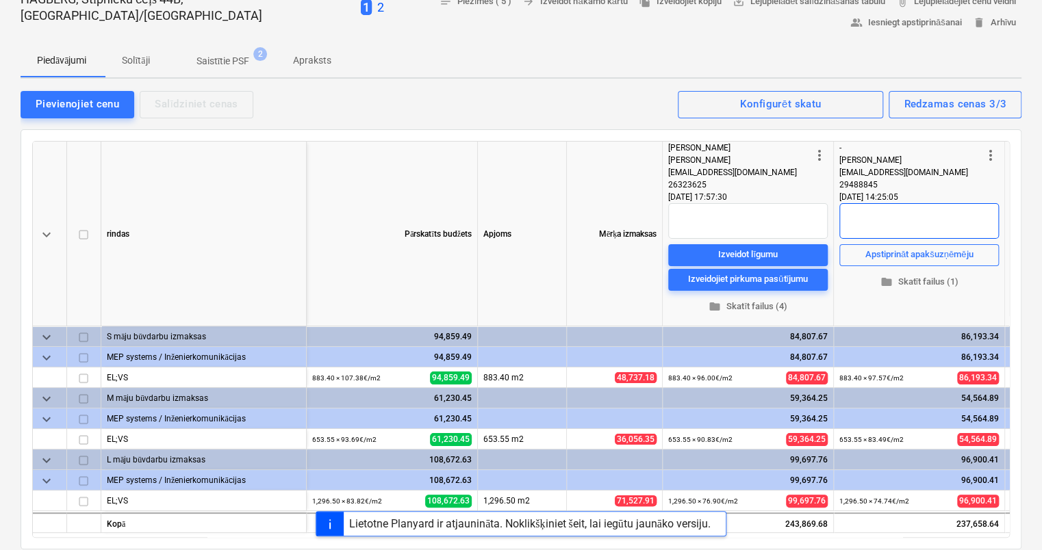
scroll to position [205, 0]
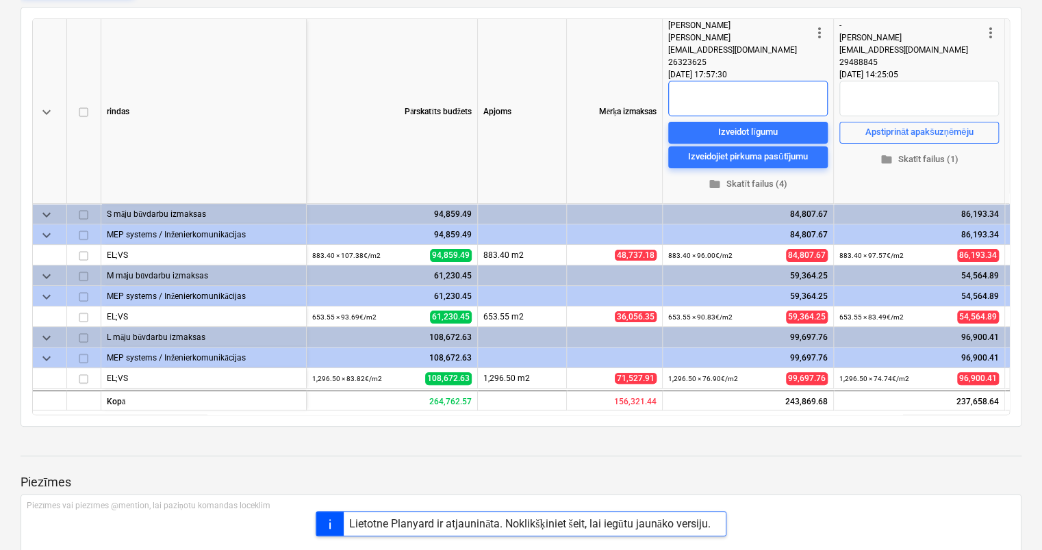
click at [748, 100] on textarea at bounding box center [747, 99] width 159 height 36
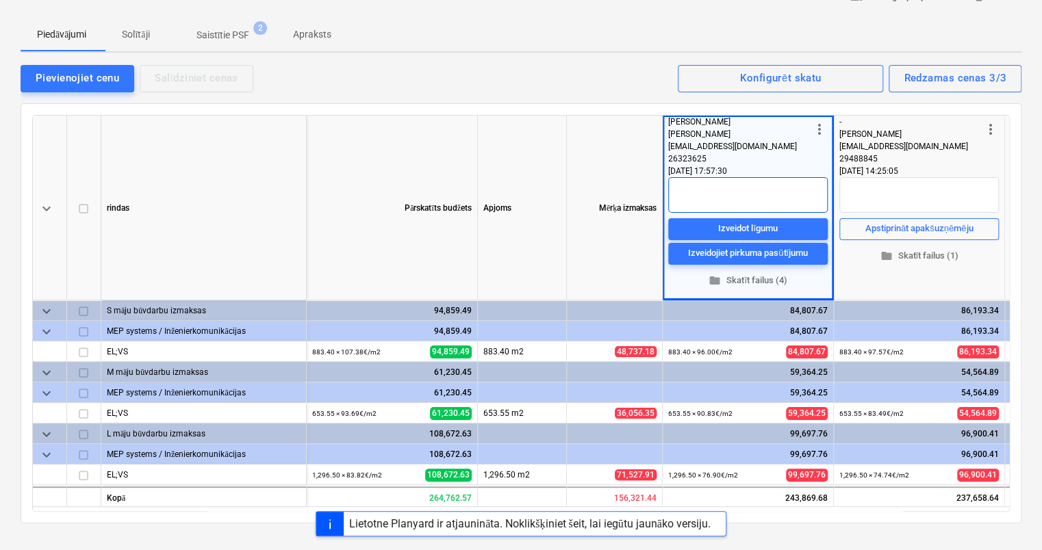
scroll to position [68, 0]
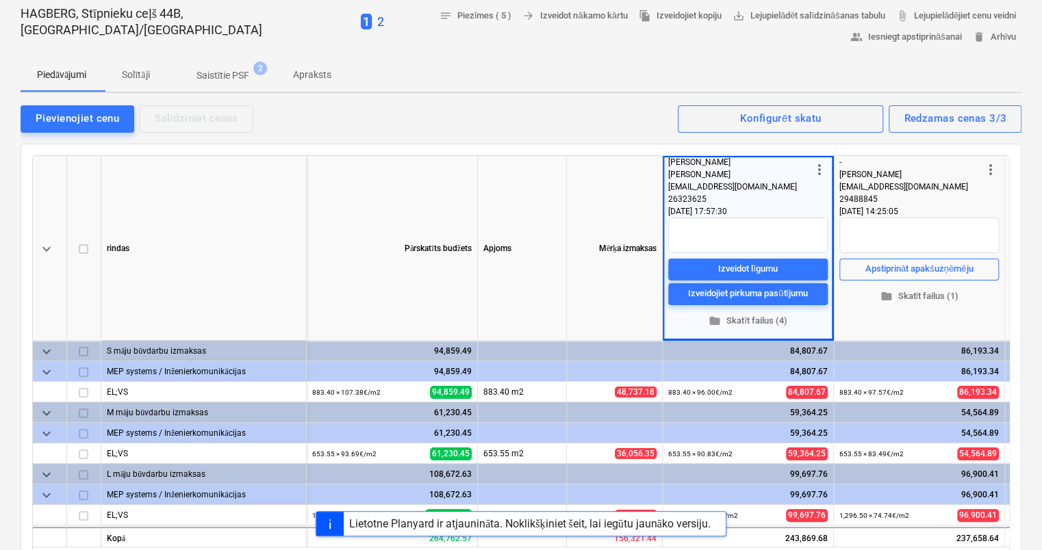
click at [745, 183] on div "[EMAIL_ADDRESS][DOMAIN_NAME]" at bounding box center [739, 187] width 143 height 12
click at [377, 20] on p "2" at bounding box center [380, 22] width 7 height 16
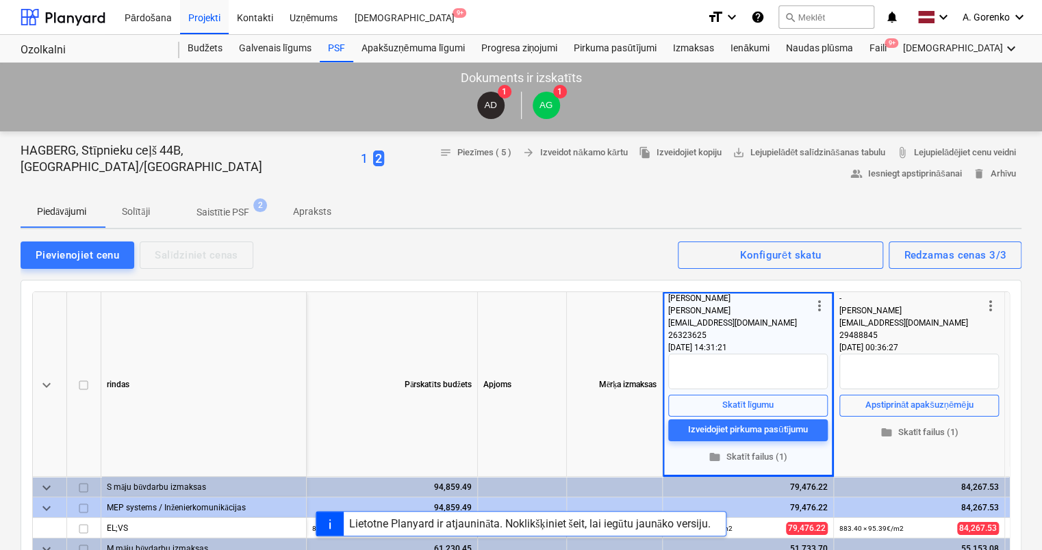
click at [153, 94] on div "AD 1 AG 1" at bounding box center [521, 105] width 1028 height 38
click at [361, 162] on p "1" at bounding box center [364, 159] width 7 height 16
